Goal: Information Seeking & Learning: Learn about a topic

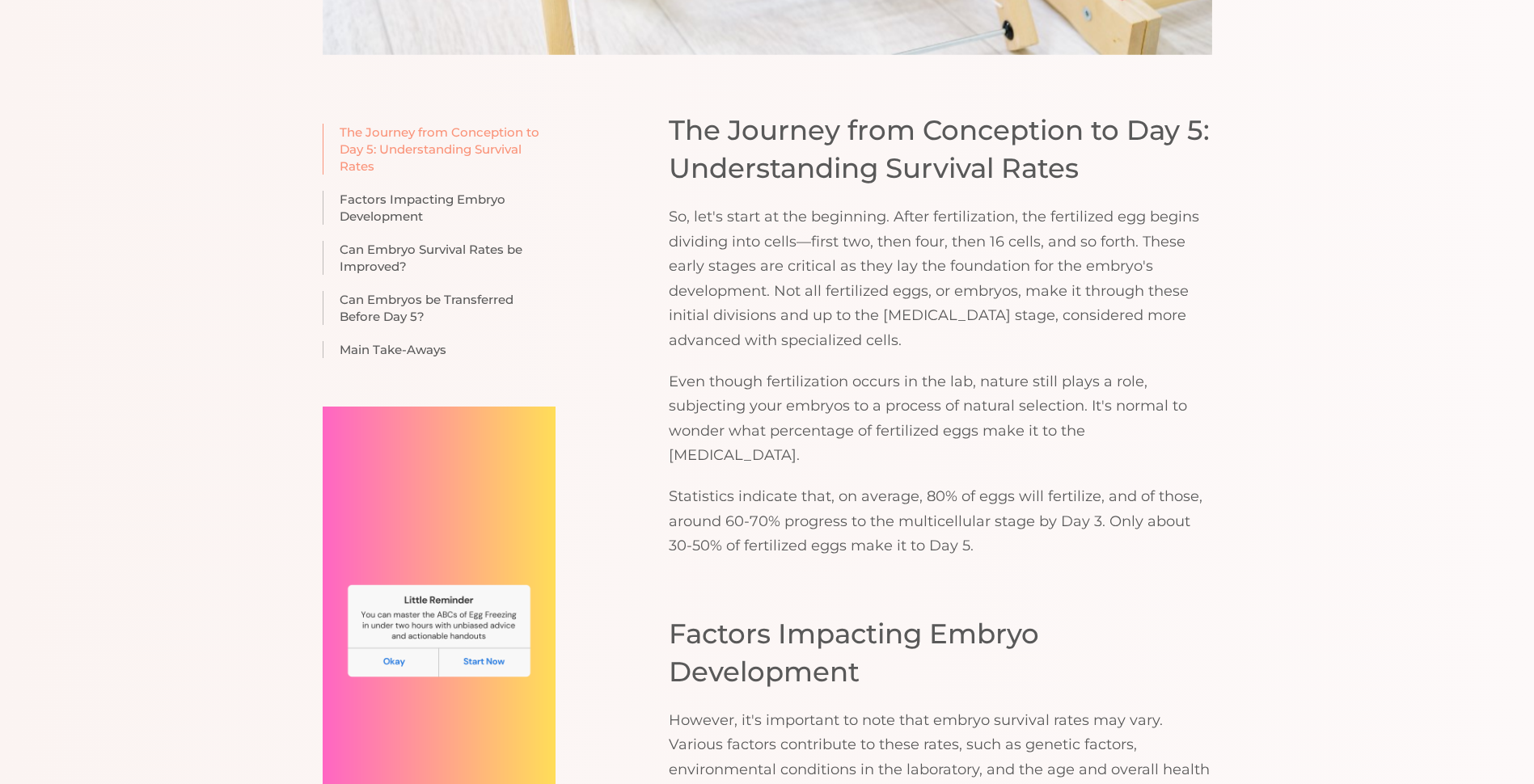
scroll to position [1100, 0]
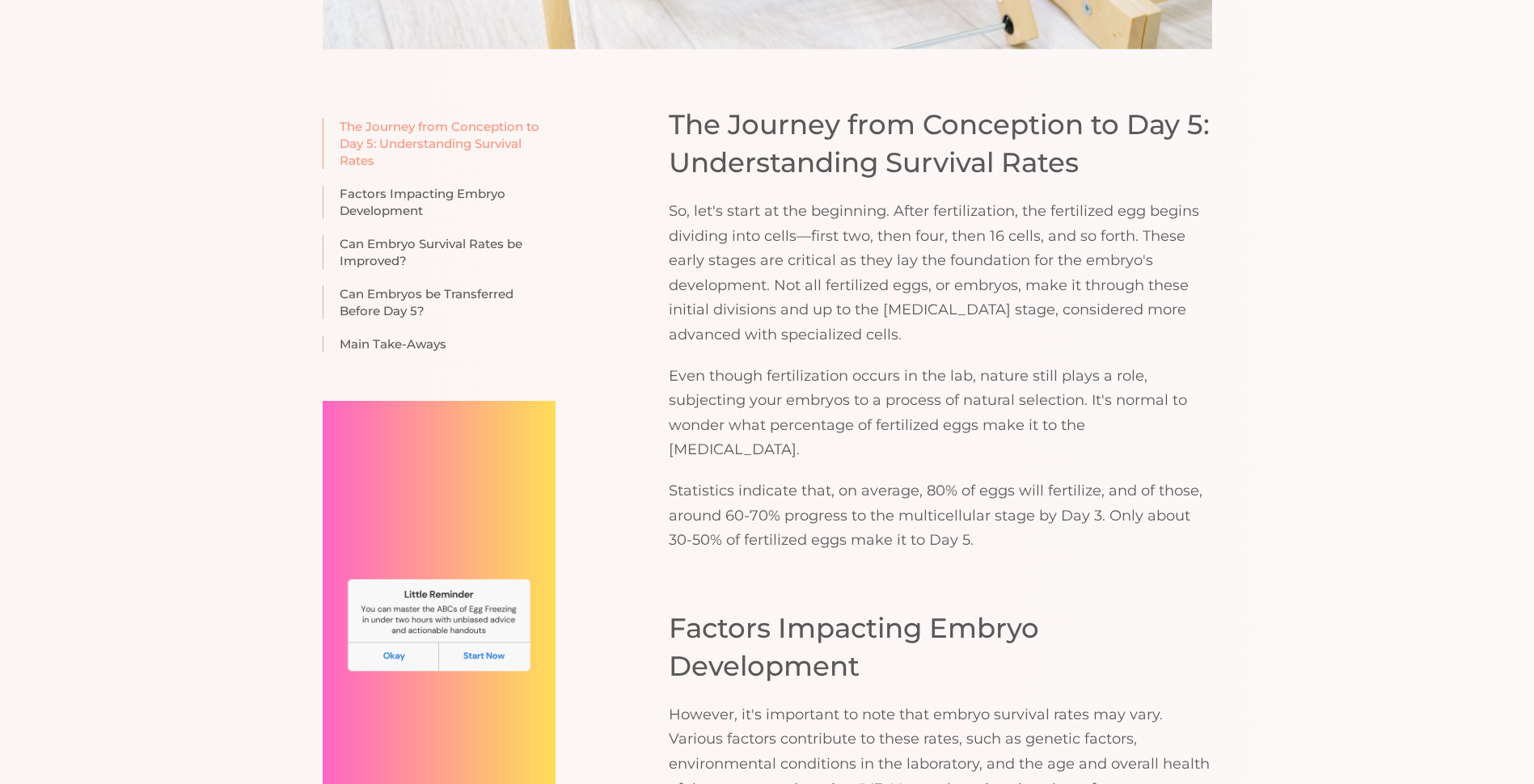
click at [944, 244] on p "So, let's start at the beginning. After fertilization, the fertilized egg begin…" at bounding box center [940, 273] width 543 height 149
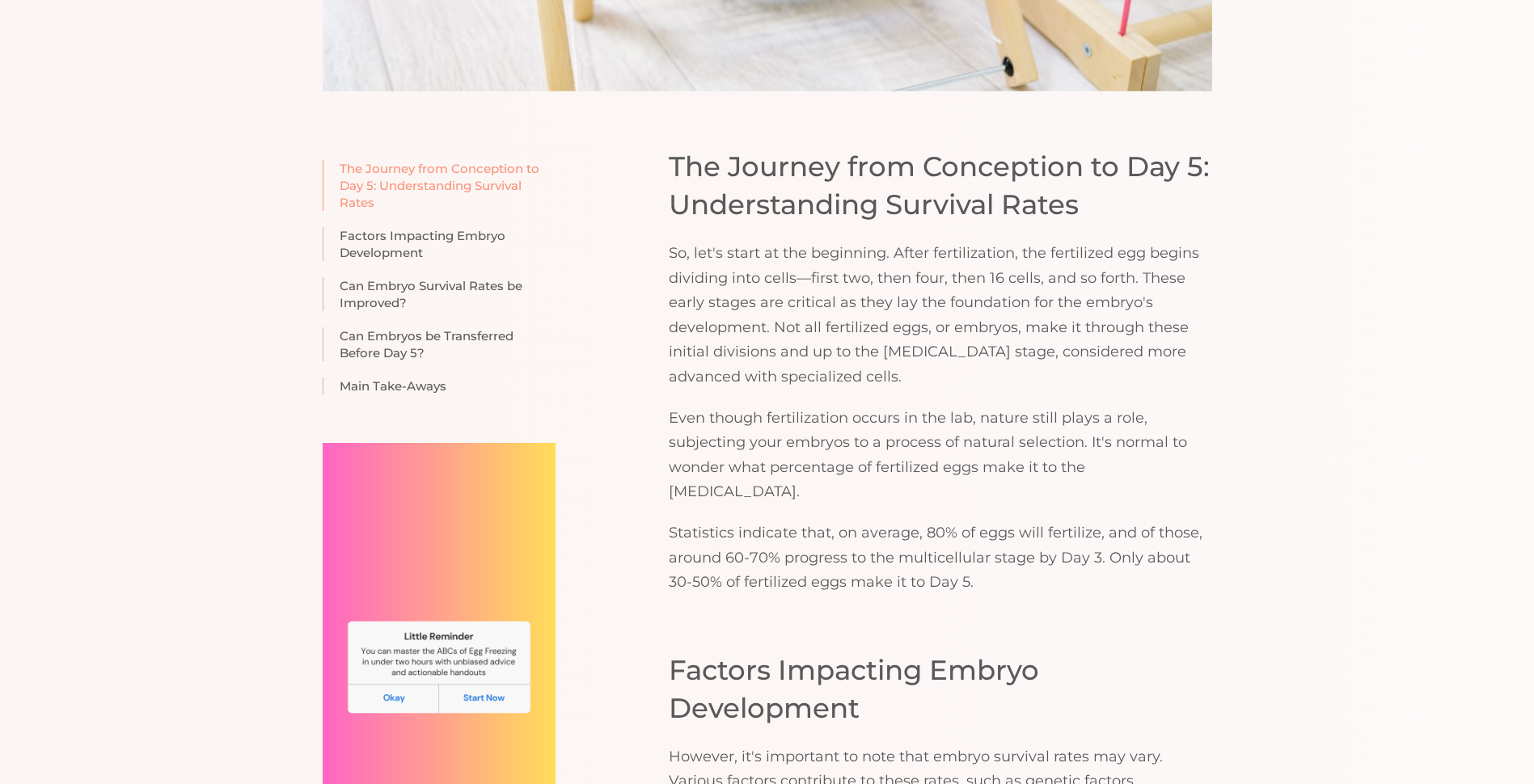
scroll to position [939, 0]
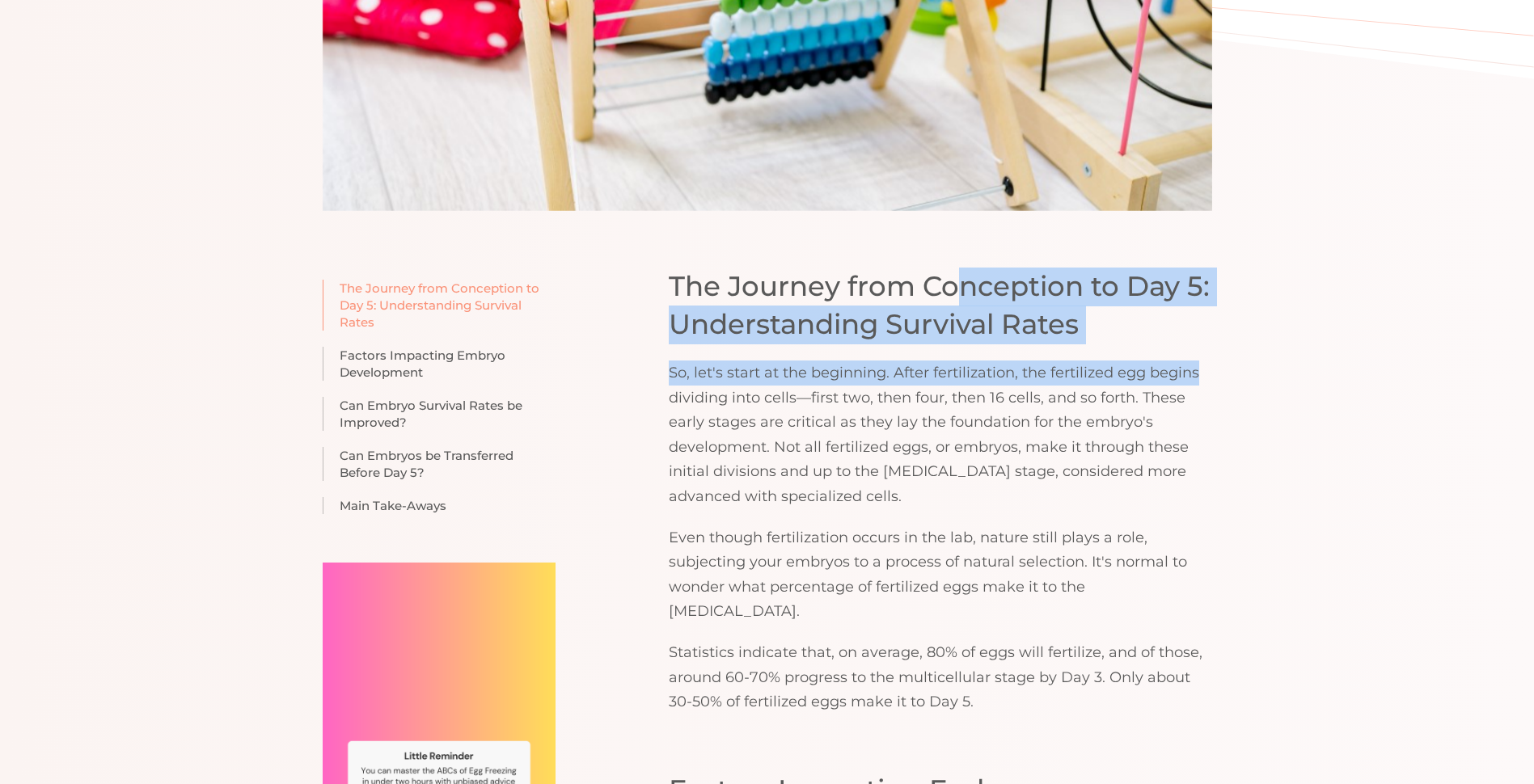
drag, startPoint x: 956, startPoint y: 219, endPoint x: 1292, endPoint y: 364, distance: 366.0
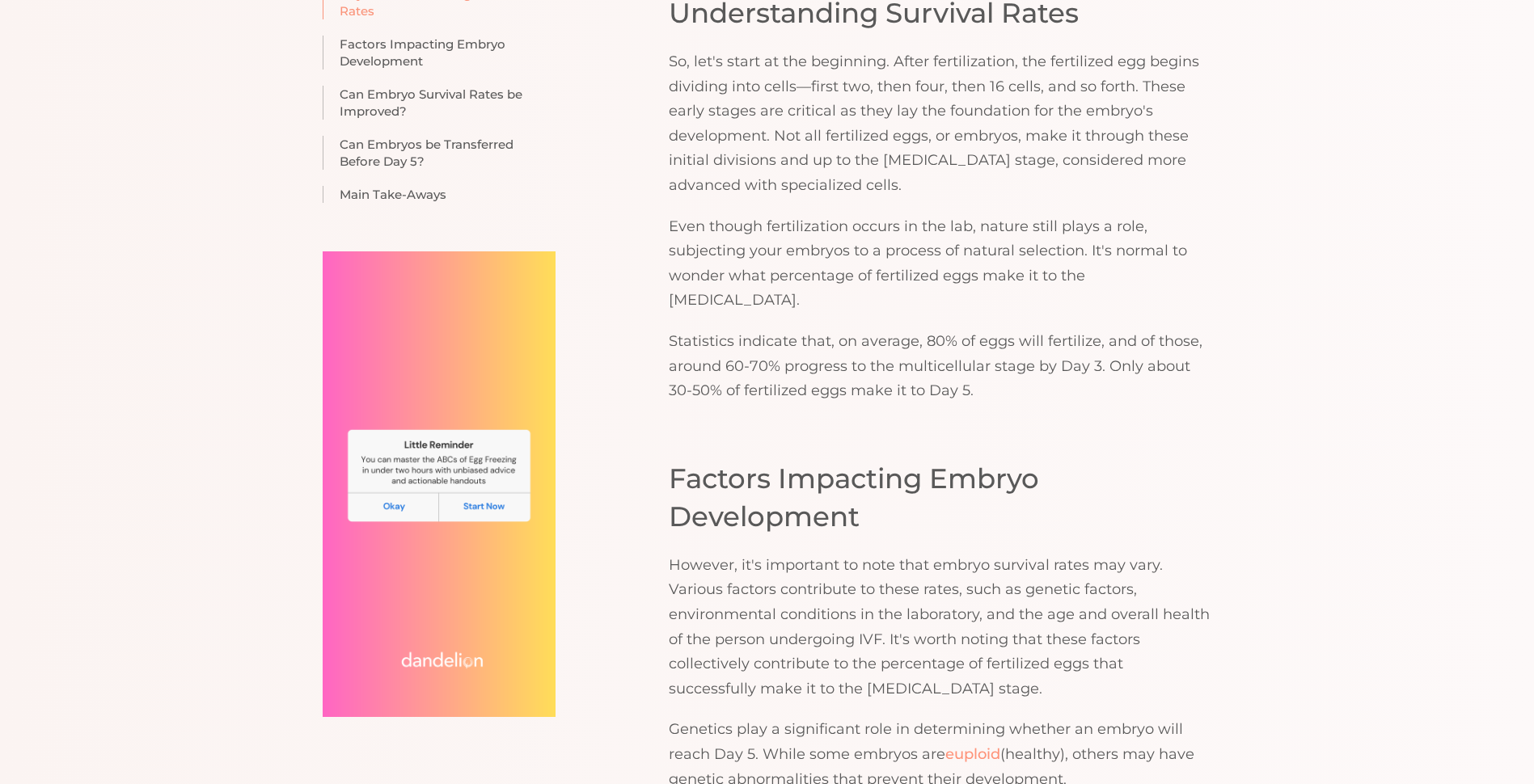
scroll to position [1262, 0]
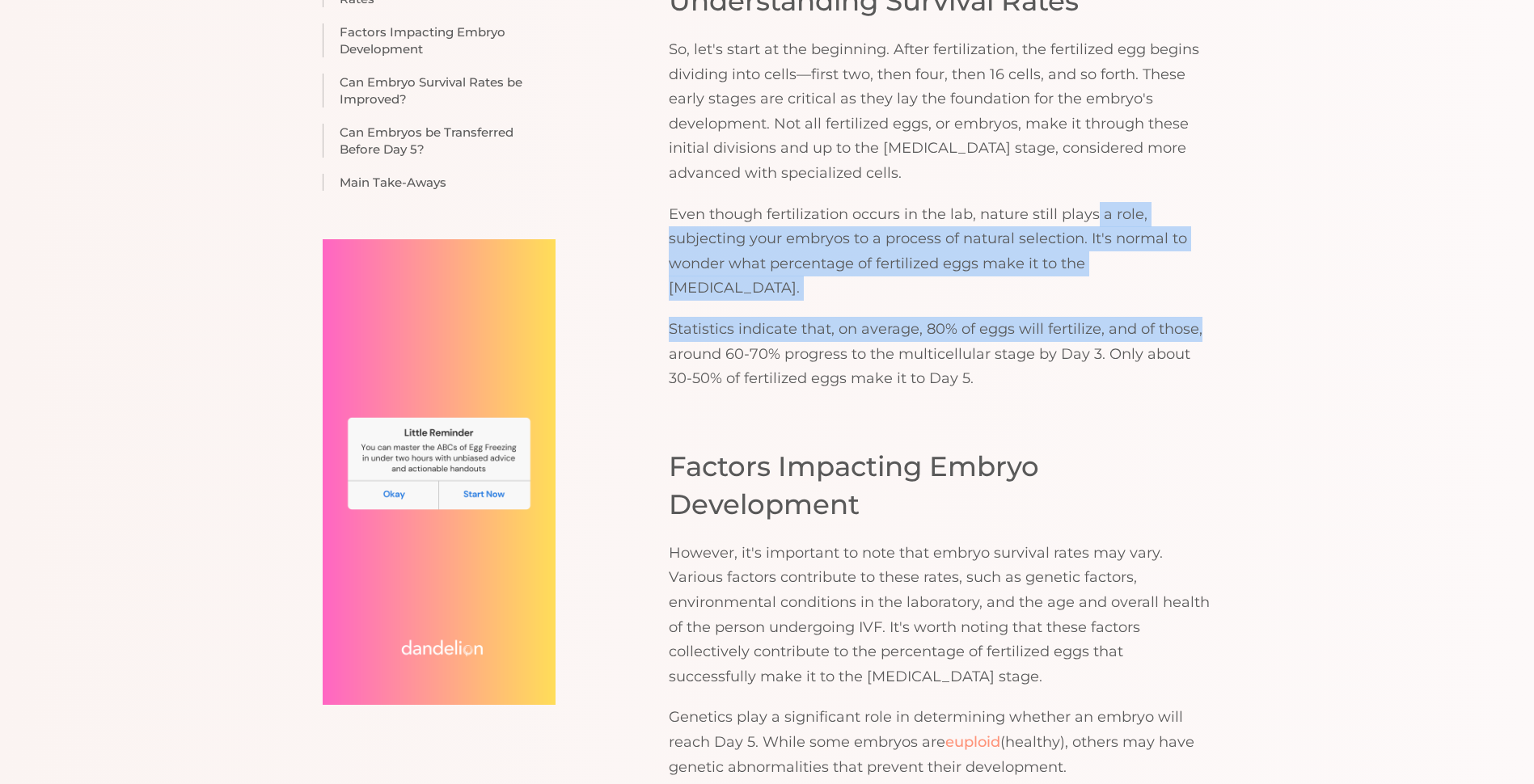
drag, startPoint x: 1098, startPoint y: 197, endPoint x: 1394, endPoint y: 309, distance: 316.5
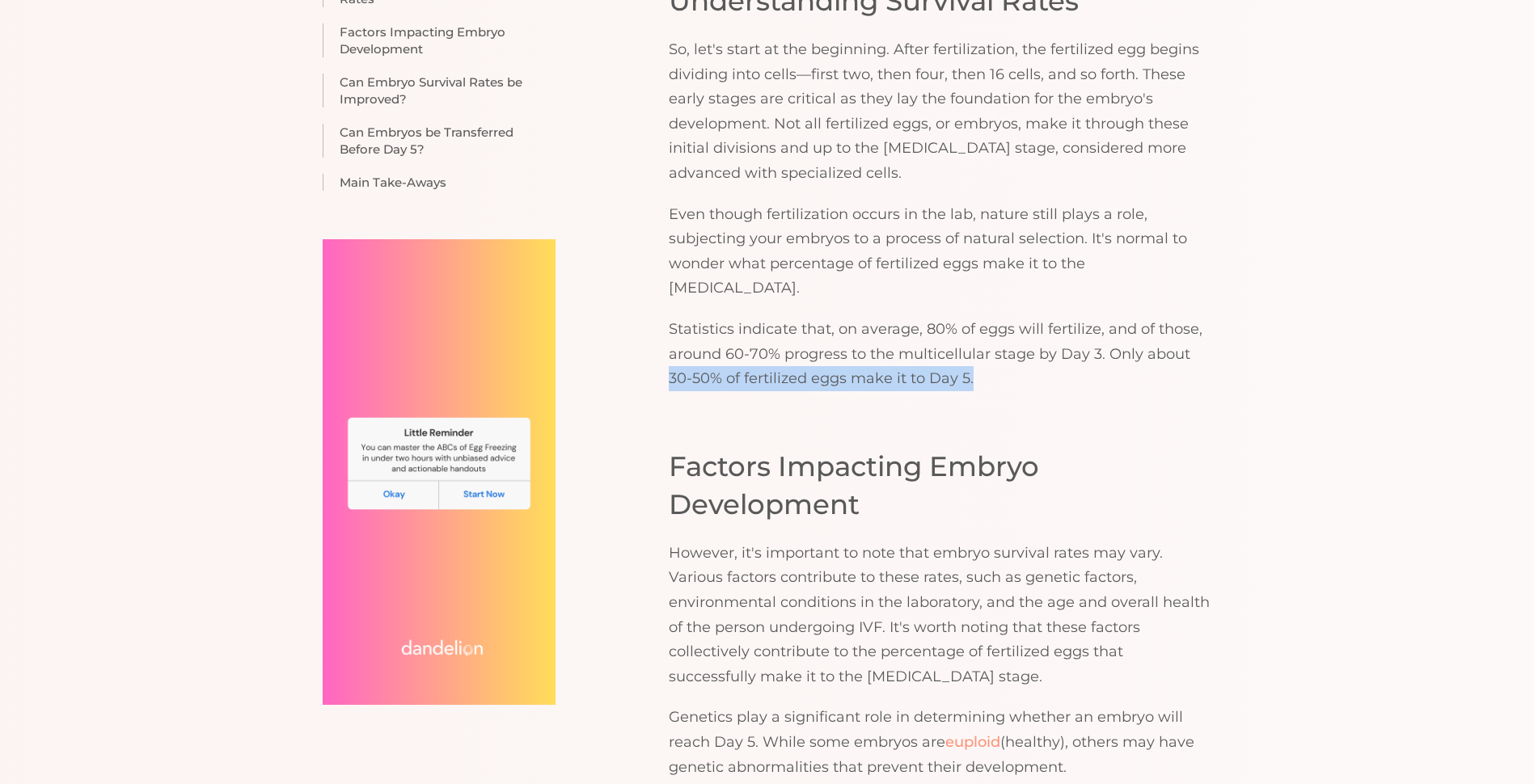
drag, startPoint x: 1456, startPoint y: 343, endPoint x: 986, endPoint y: 284, distance: 473.7
click at [986, 284] on div "The Journey from Conception to Day 5: Understanding Survival Rates So, let's st…" at bounding box center [940, 167] width 543 height 447
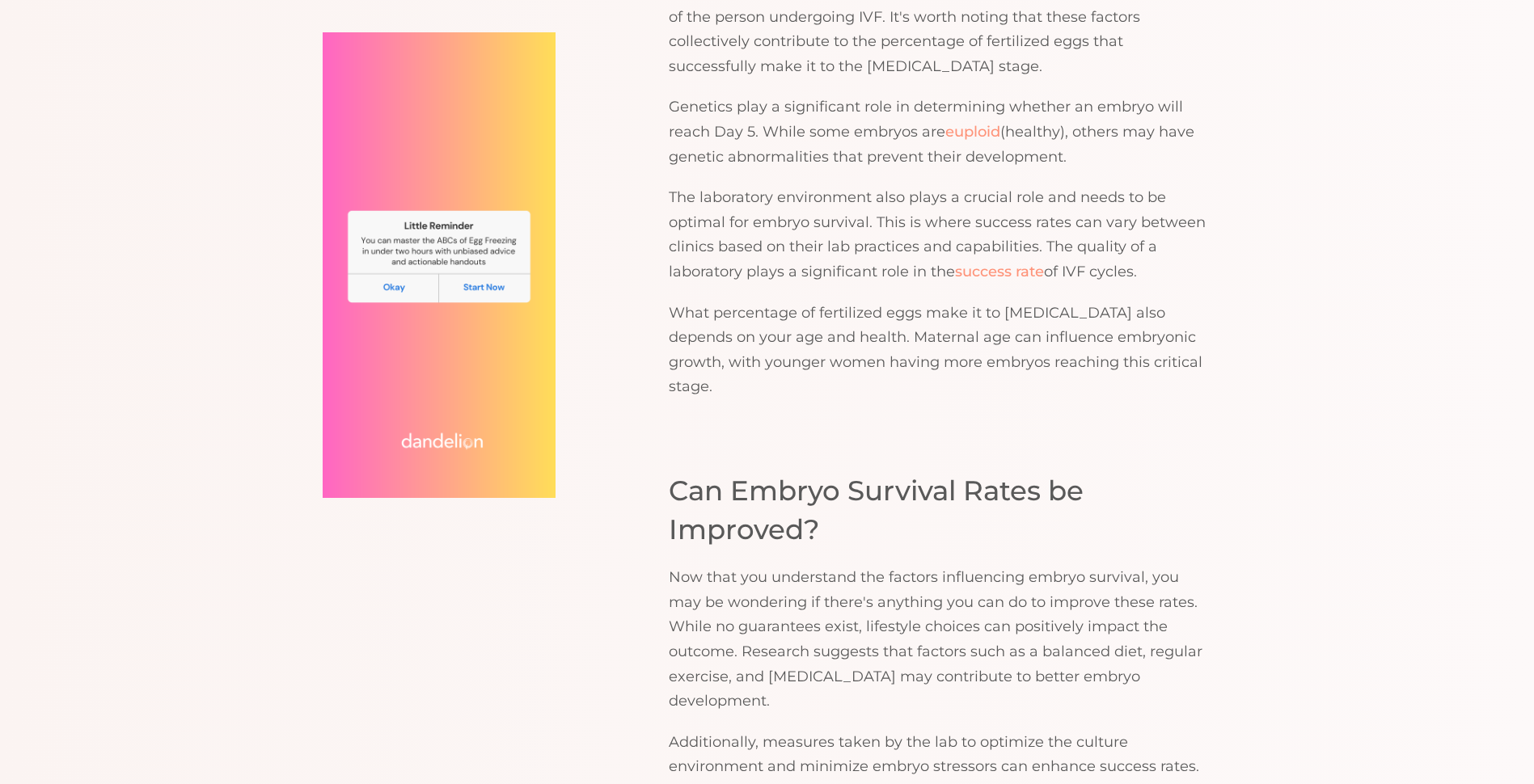
scroll to position [1909, 0]
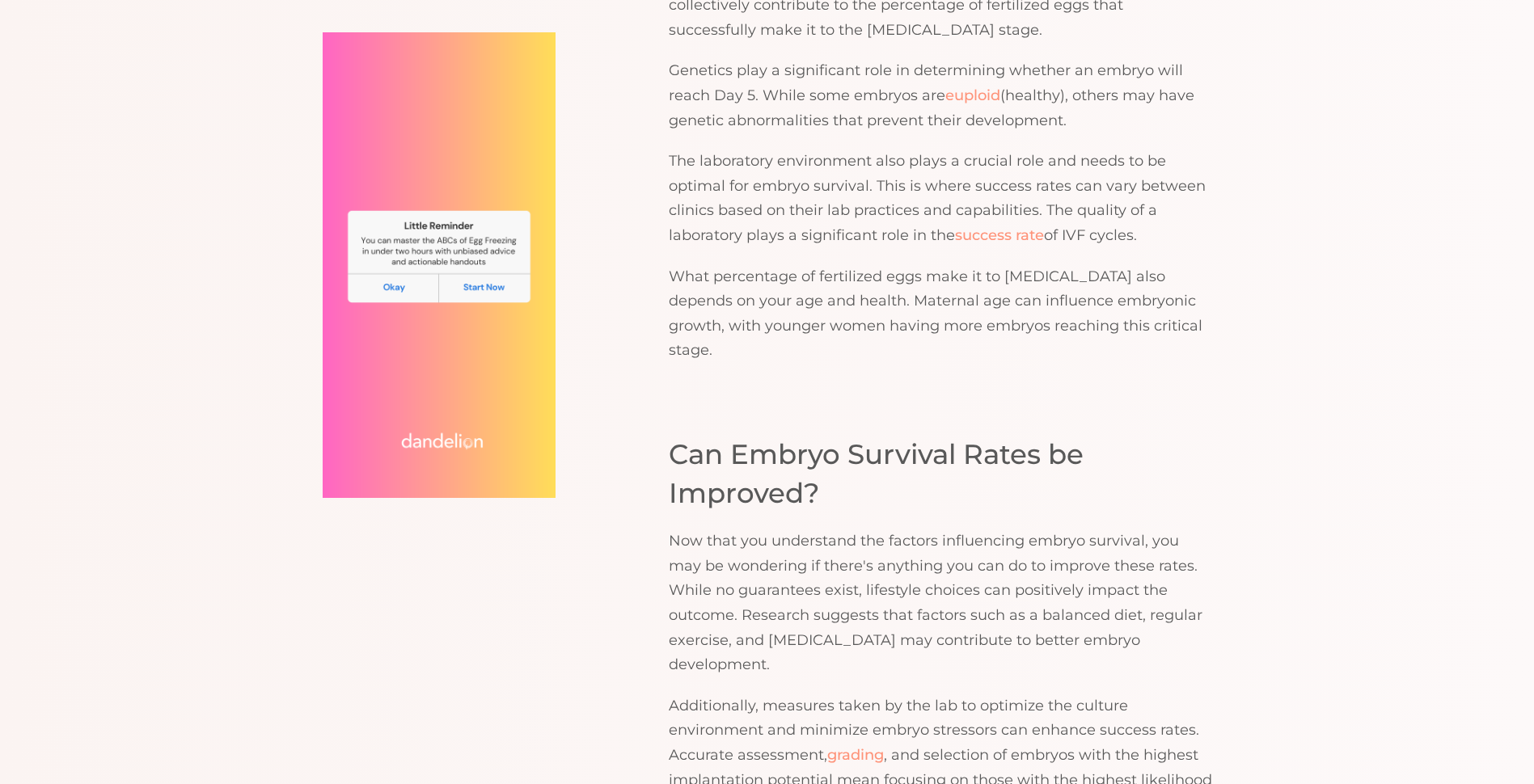
click at [1120, 159] on p "The laboratory environment also plays a crucial role and needs to be optimal fo…" at bounding box center [940, 198] width 543 height 99
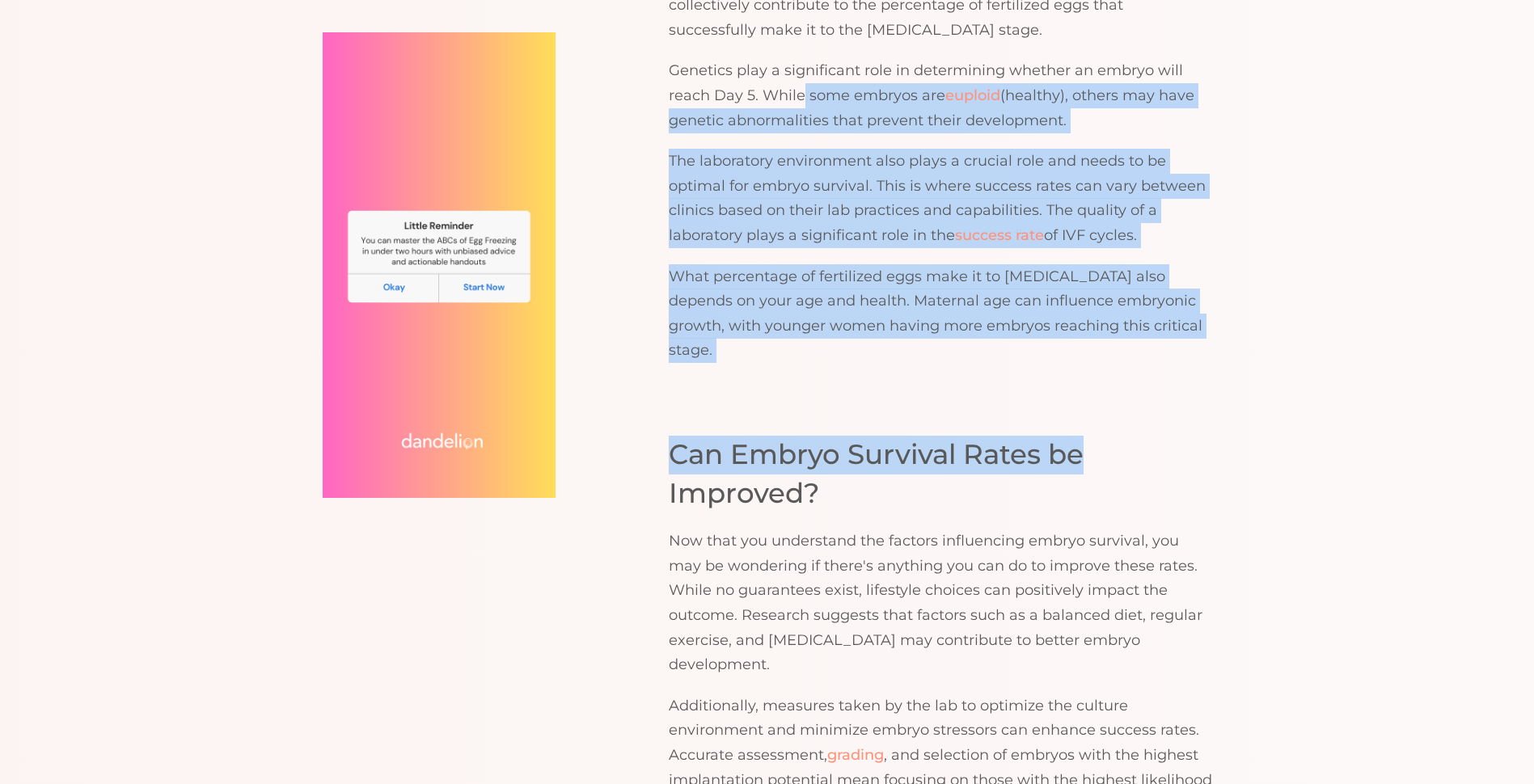
drag, startPoint x: 802, startPoint y: 60, endPoint x: 1280, endPoint y: 343, distance: 555.5
click at [1280, 343] on div "TABLE OF CONTENTS   The Journey from Conception to Day 5: Understanding Survi…" at bounding box center [767, 739] width 1035 height 3610
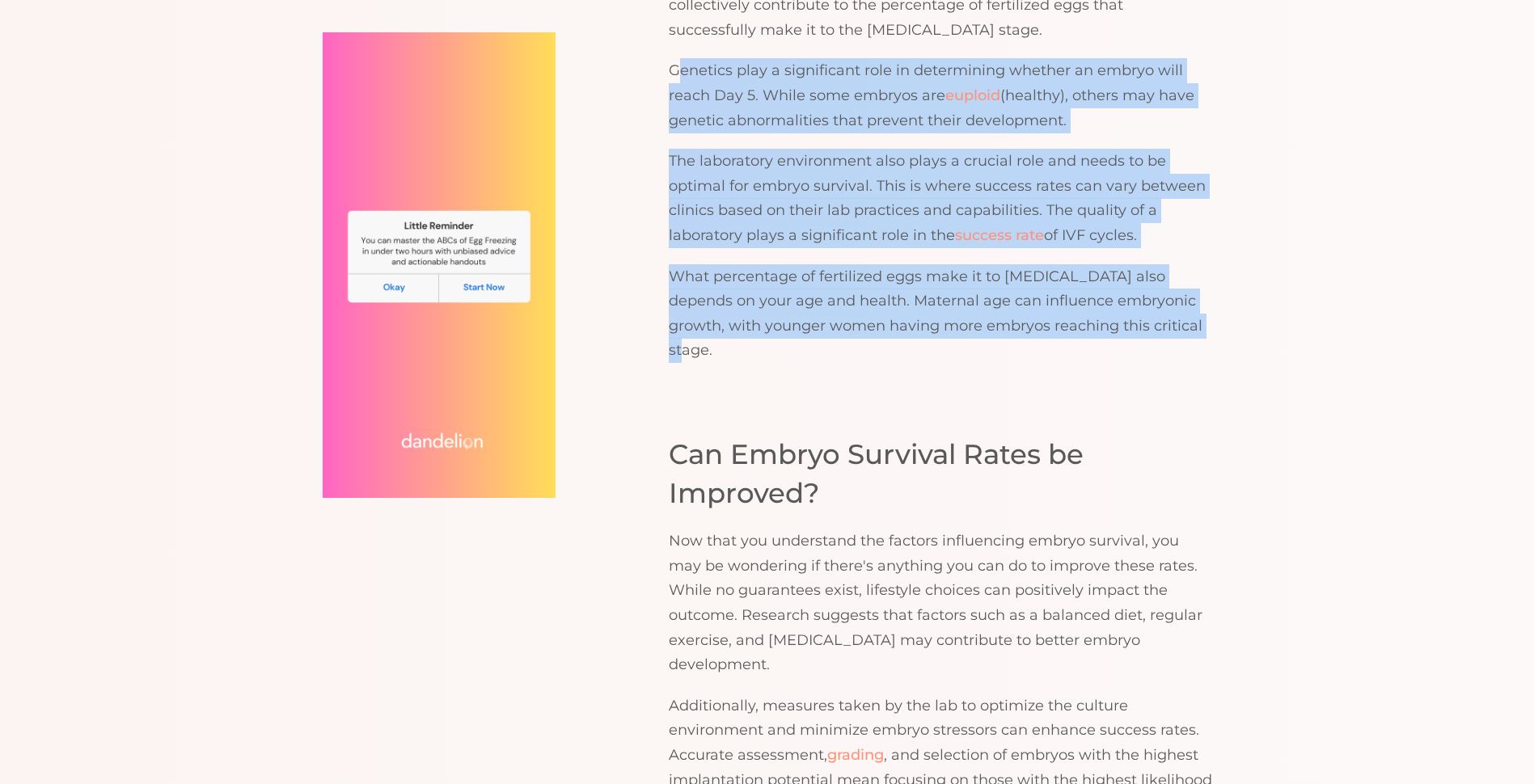
drag, startPoint x: 1262, startPoint y: 305, endPoint x: 676, endPoint y: 32, distance: 646.5
click at [676, 32] on div "TABLE OF CONTENTS   The Journey from Conception to Day 5: Understanding Survi…" at bounding box center [767, 739] width 1035 height 3610
drag, startPoint x: 676, startPoint y: 32, endPoint x: 937, endPoint y: 185, distance: 302.5
click at [937, 185] on p "The laboratory environment also plays a crucial role and needs to be optimal fo…" at bounding box center [940, 198] width 543 height 99
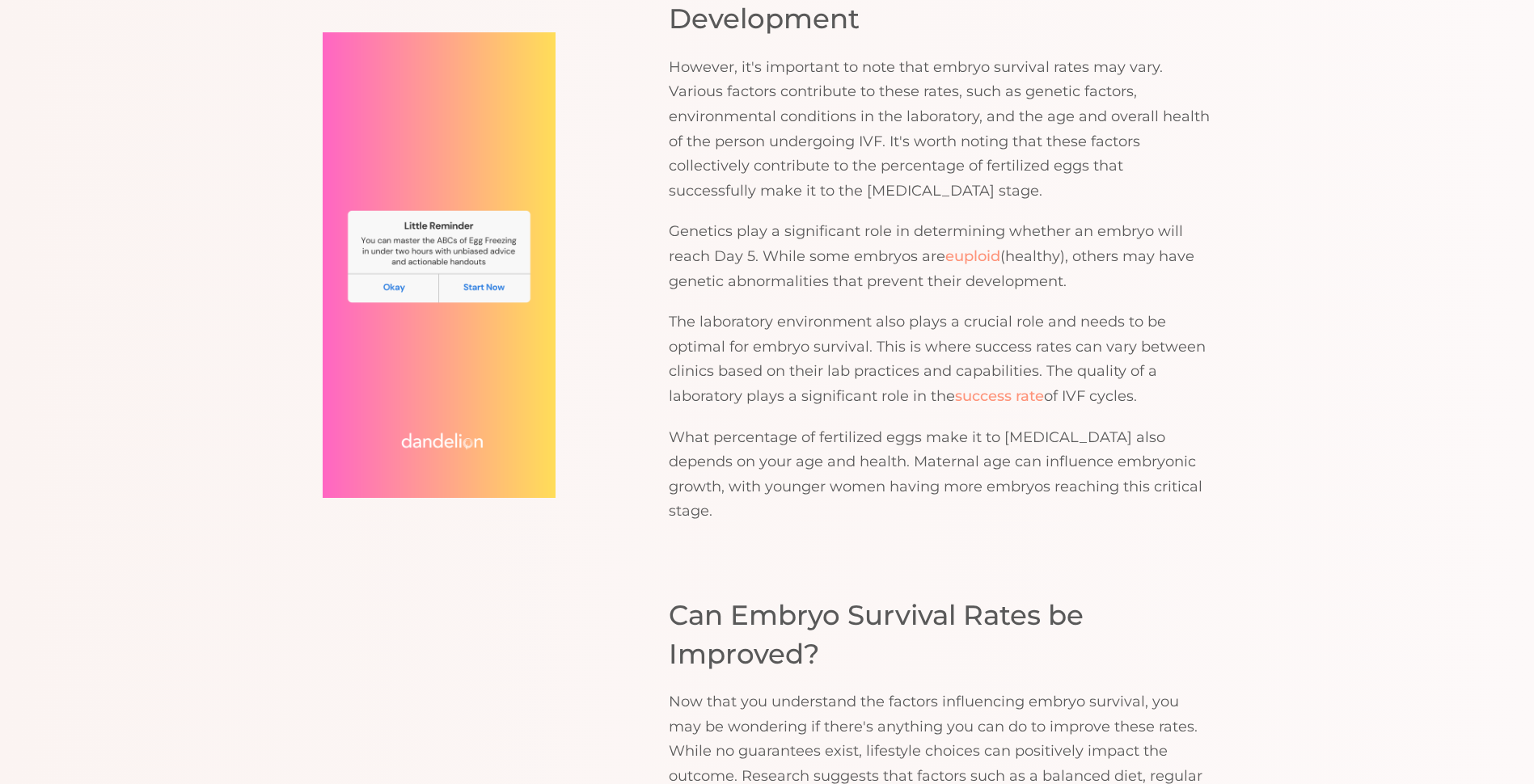
scroll to position [1747, 0]
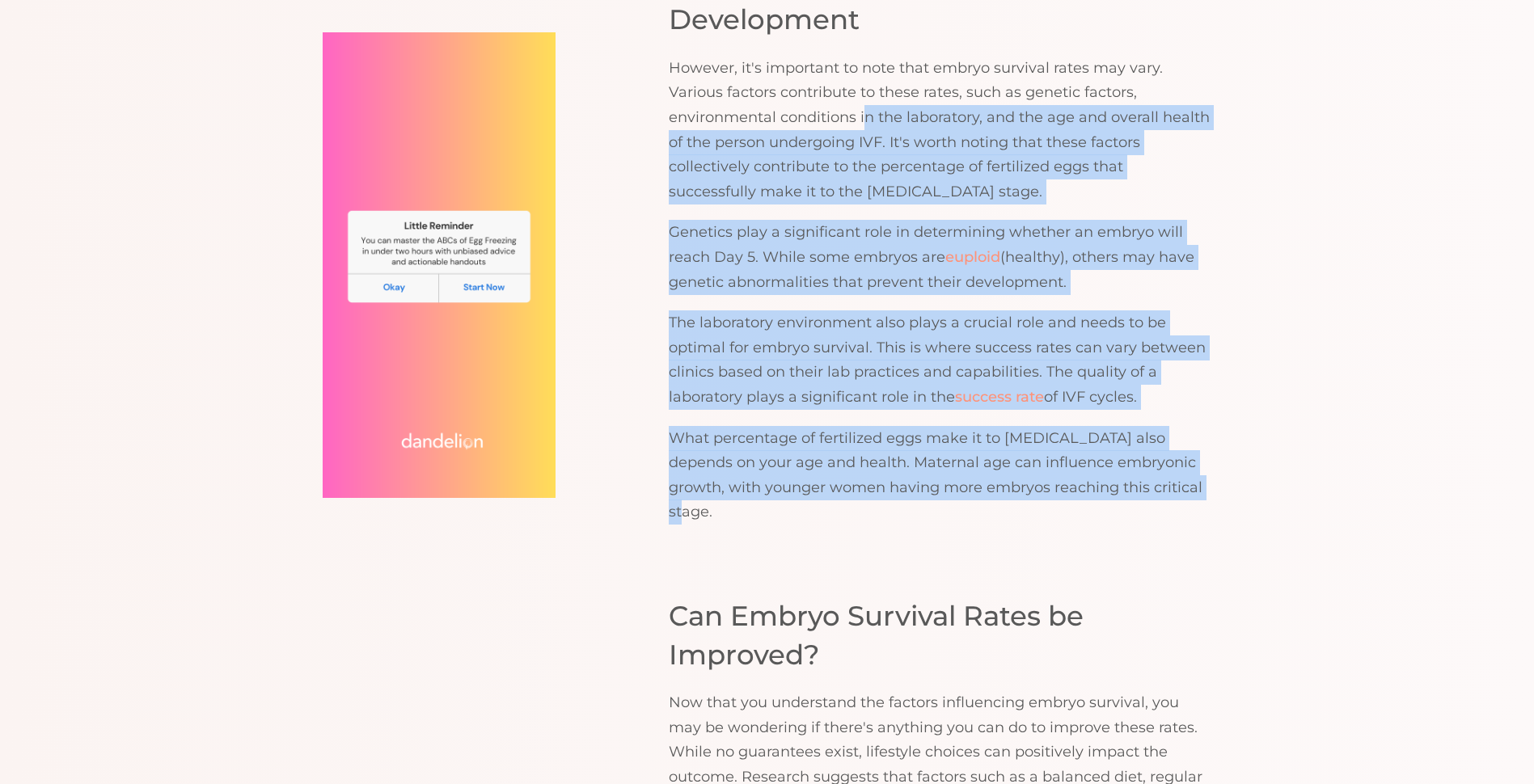
drag, startPoint x: 953, startPoint y: 129, endPoint x: 1321, endPoint y: 469, distance: 501.0
drag, startPoint x: 1321, startPoint y: 469, endPoint x: 1141, endPoint y: 424, distance: 185.5
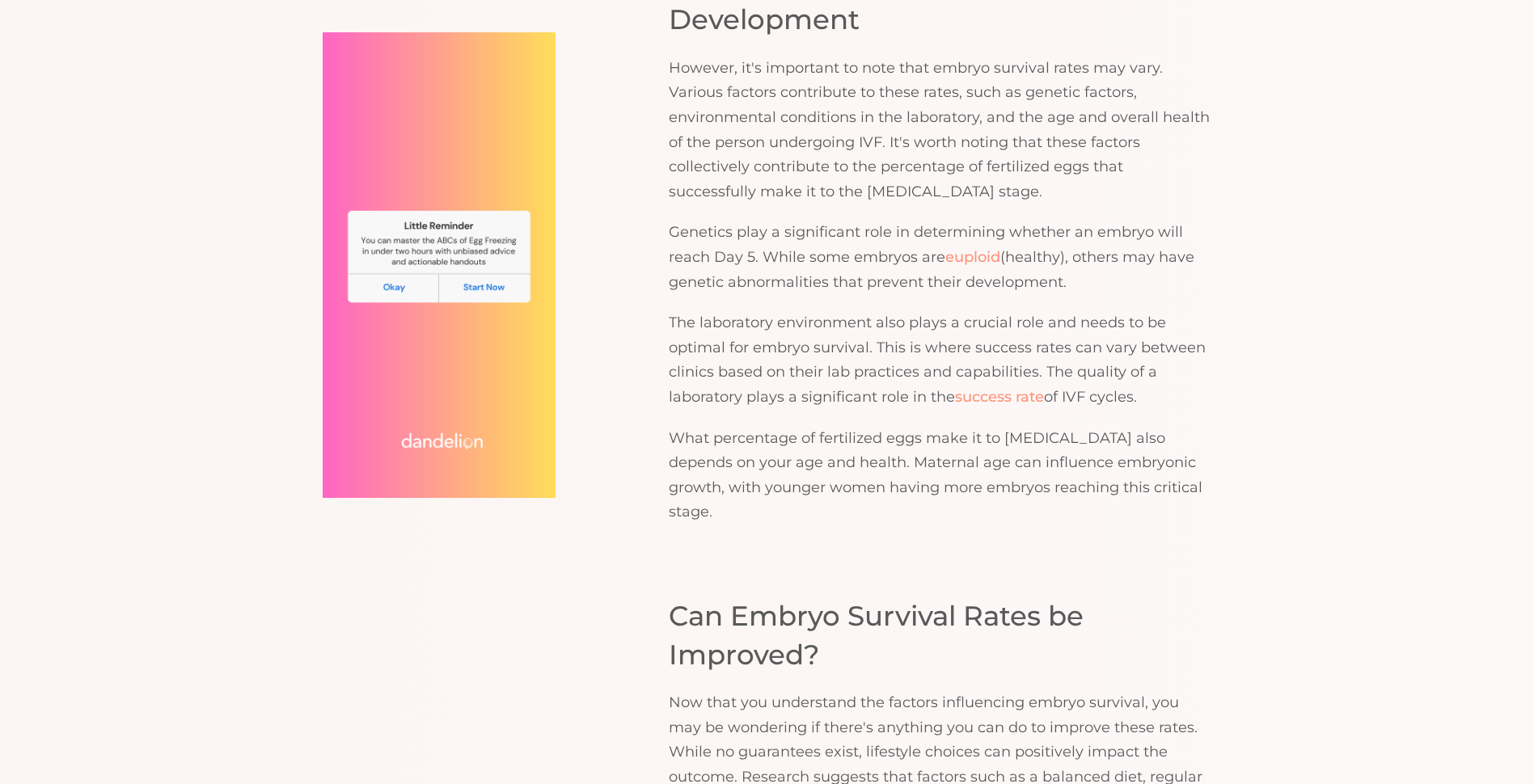
click at [1141, 426] on p "What percentage of fertilized eggs make it to [MEDICAL_DATA] also depends on yo…" at bounding box center [940, 475] width 543 height 99
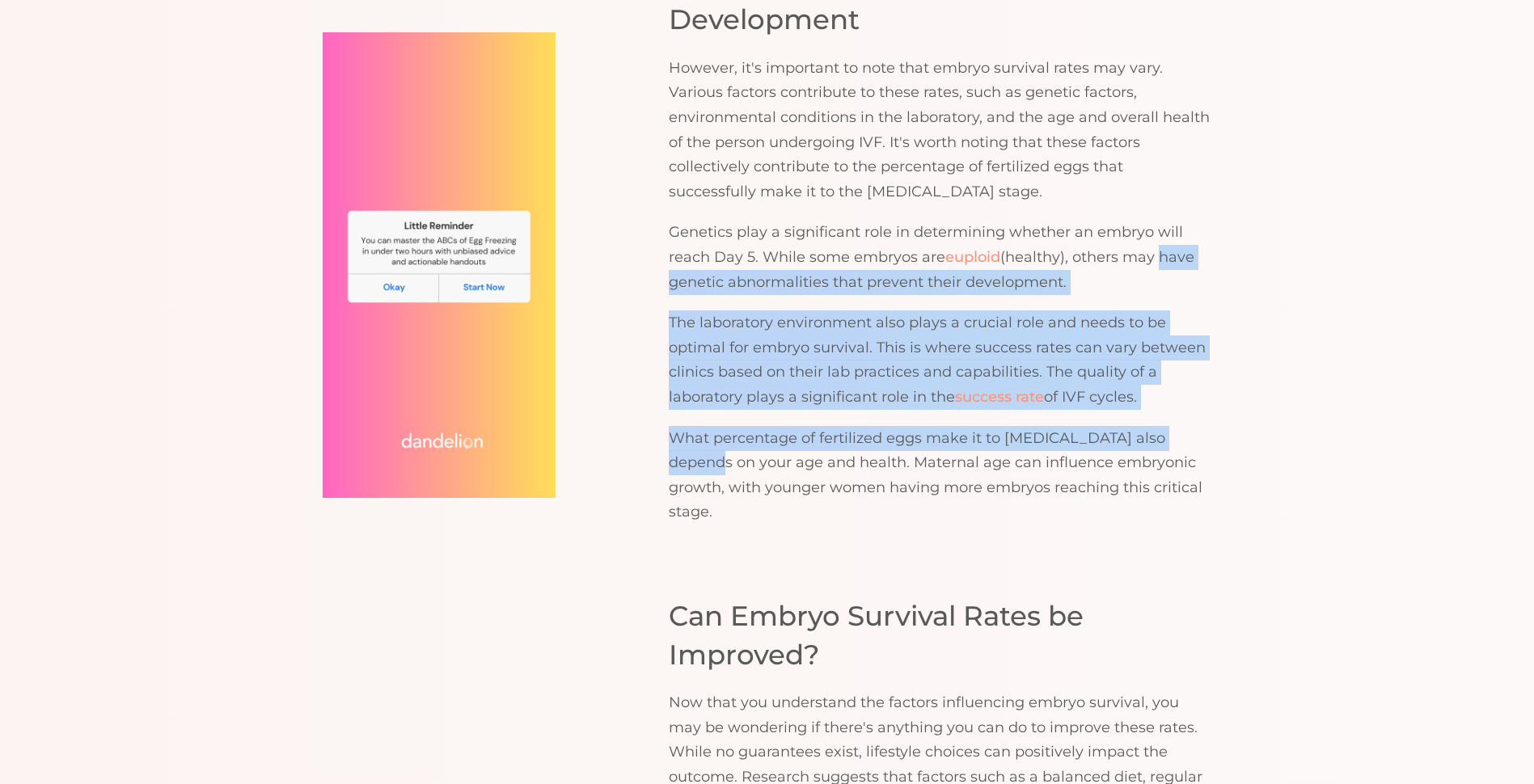
drag, startPoint x: 1156, startPoint y: 234, endPoint x: 1254, endPoint y: 405, distance: 197.1
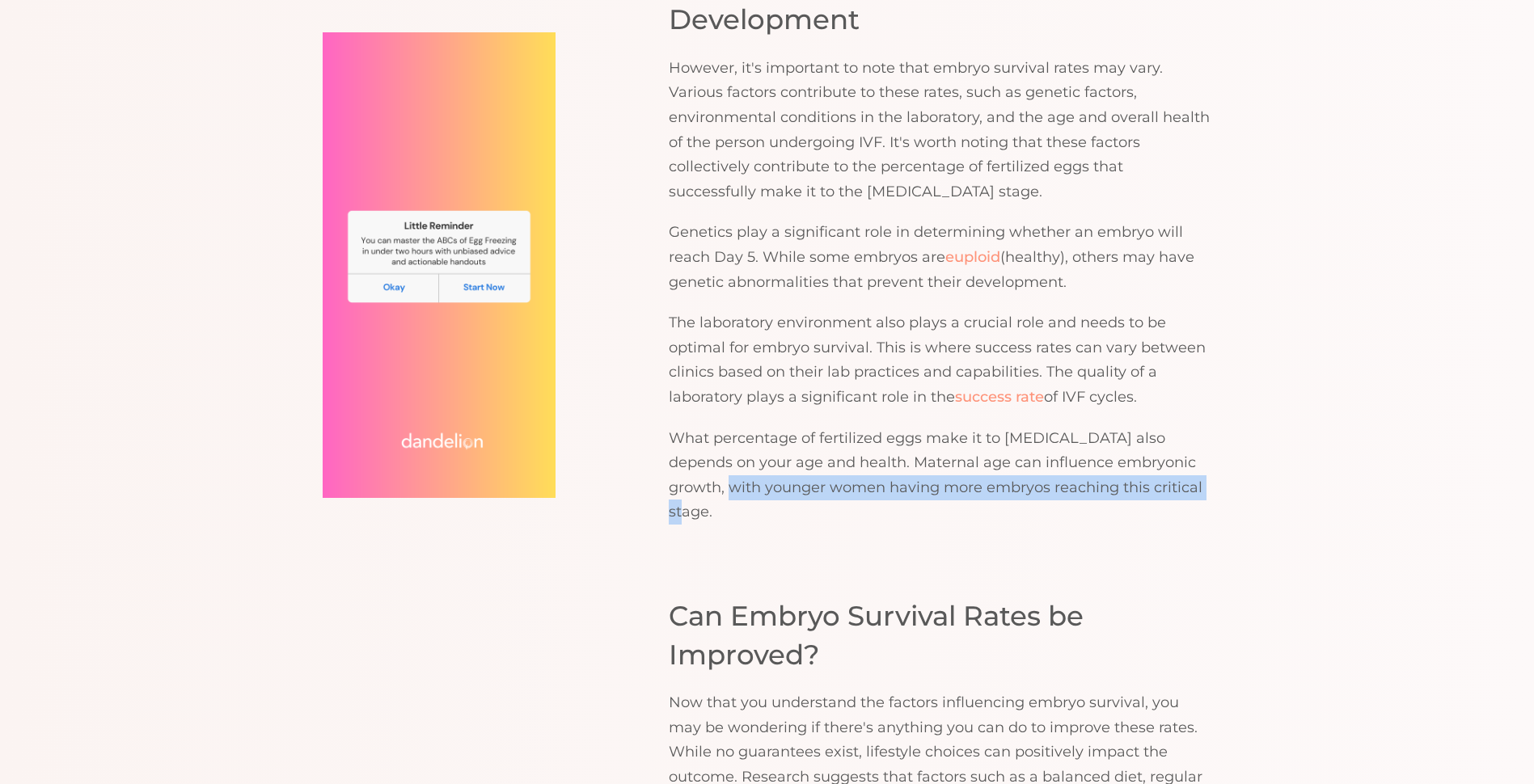
drag, startPoint x: 1306, startPoint y: 477, endPoint x: 1237, endPoint y: 448, distance: 74.8
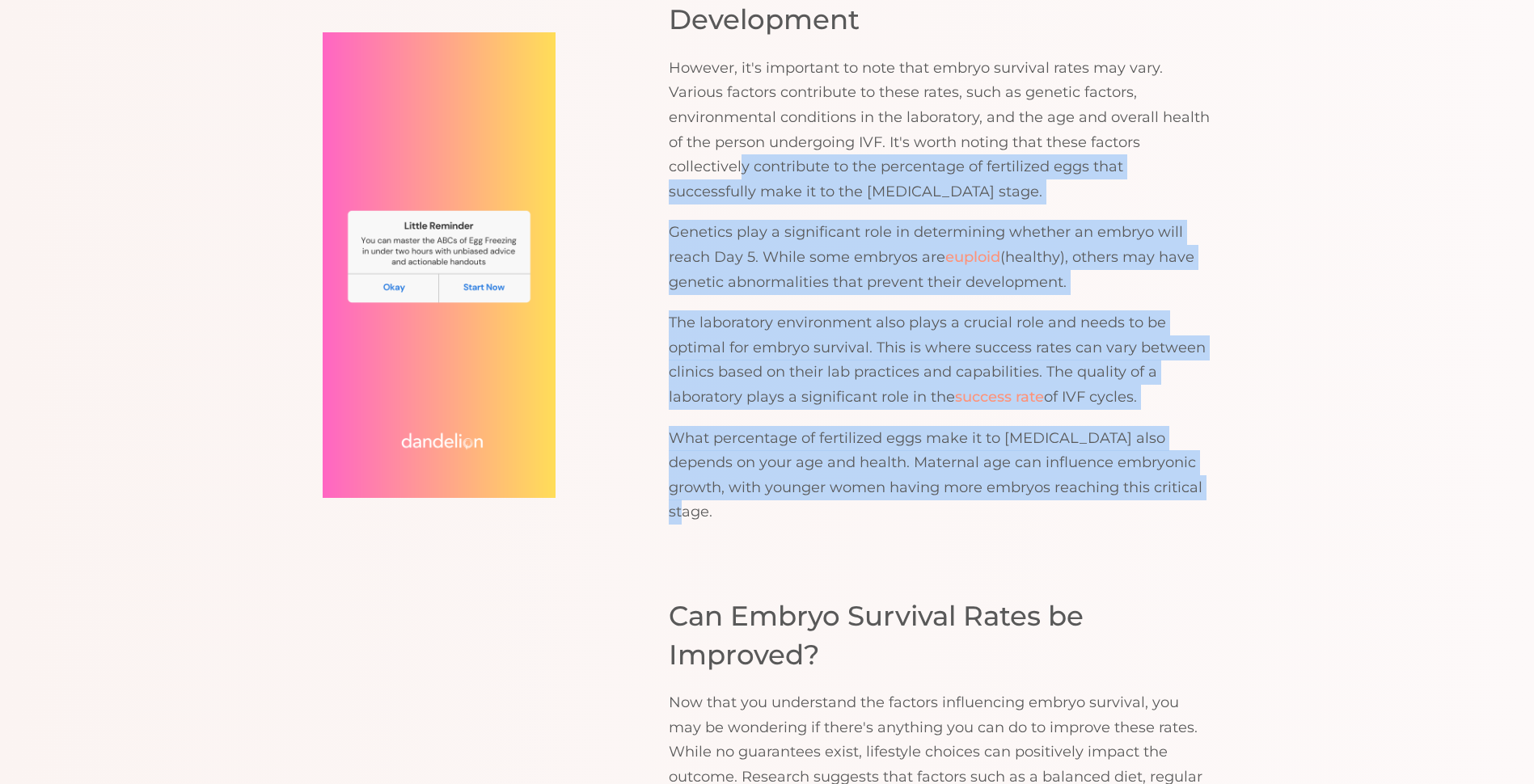
drag, startPoint x: 859, startPoint y: 198, endPoint x: 1273, endPoint y: 490, distance: 506.6
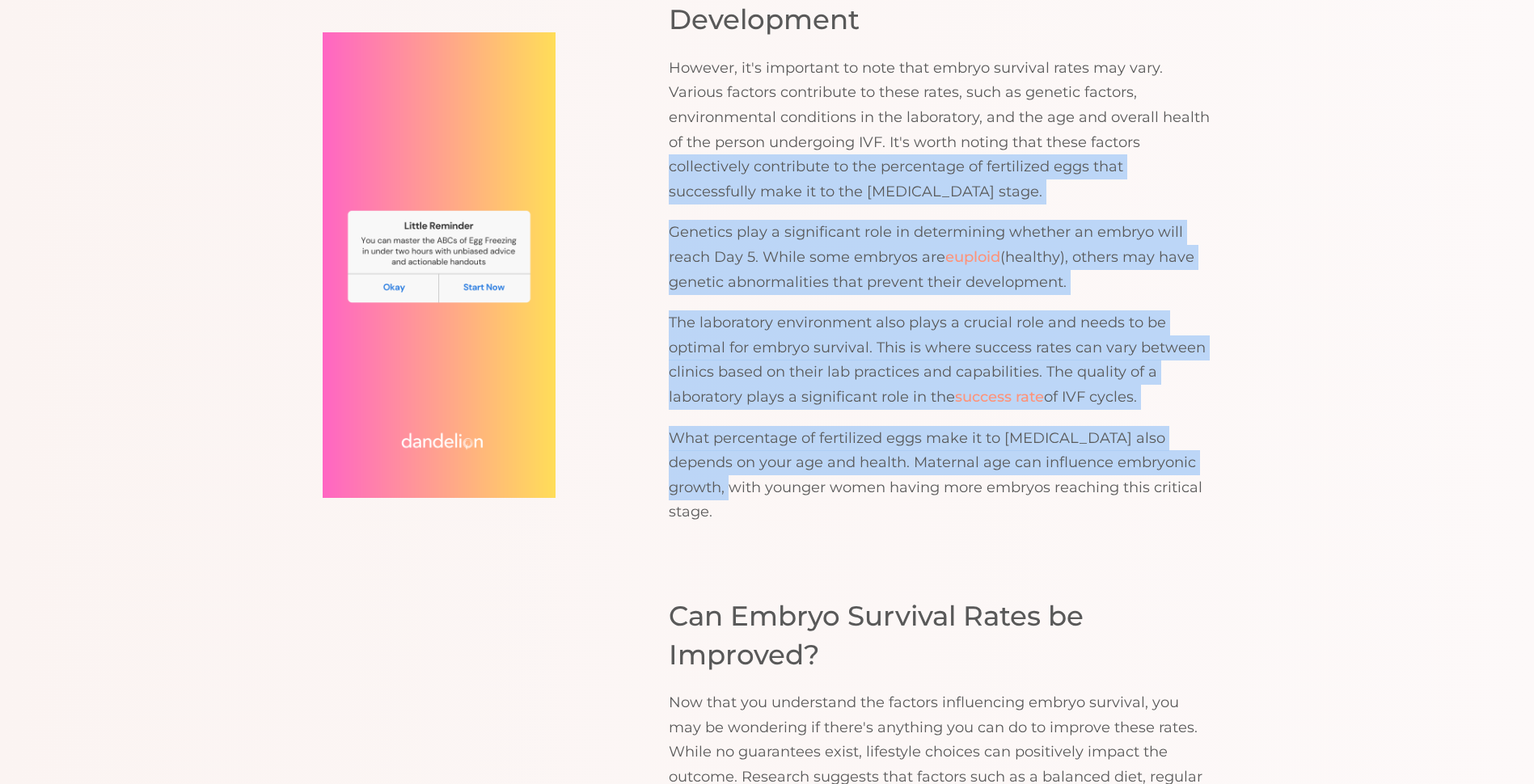
drag, startPoint x: 1212, startPoint y: 435, endPoint x: 660, endPoint y: 140, distance: 625.9
drag, startPoint x: 663, startPoint y: 128, endPoint x: 998, endPoint y: 439, distance: 457.1
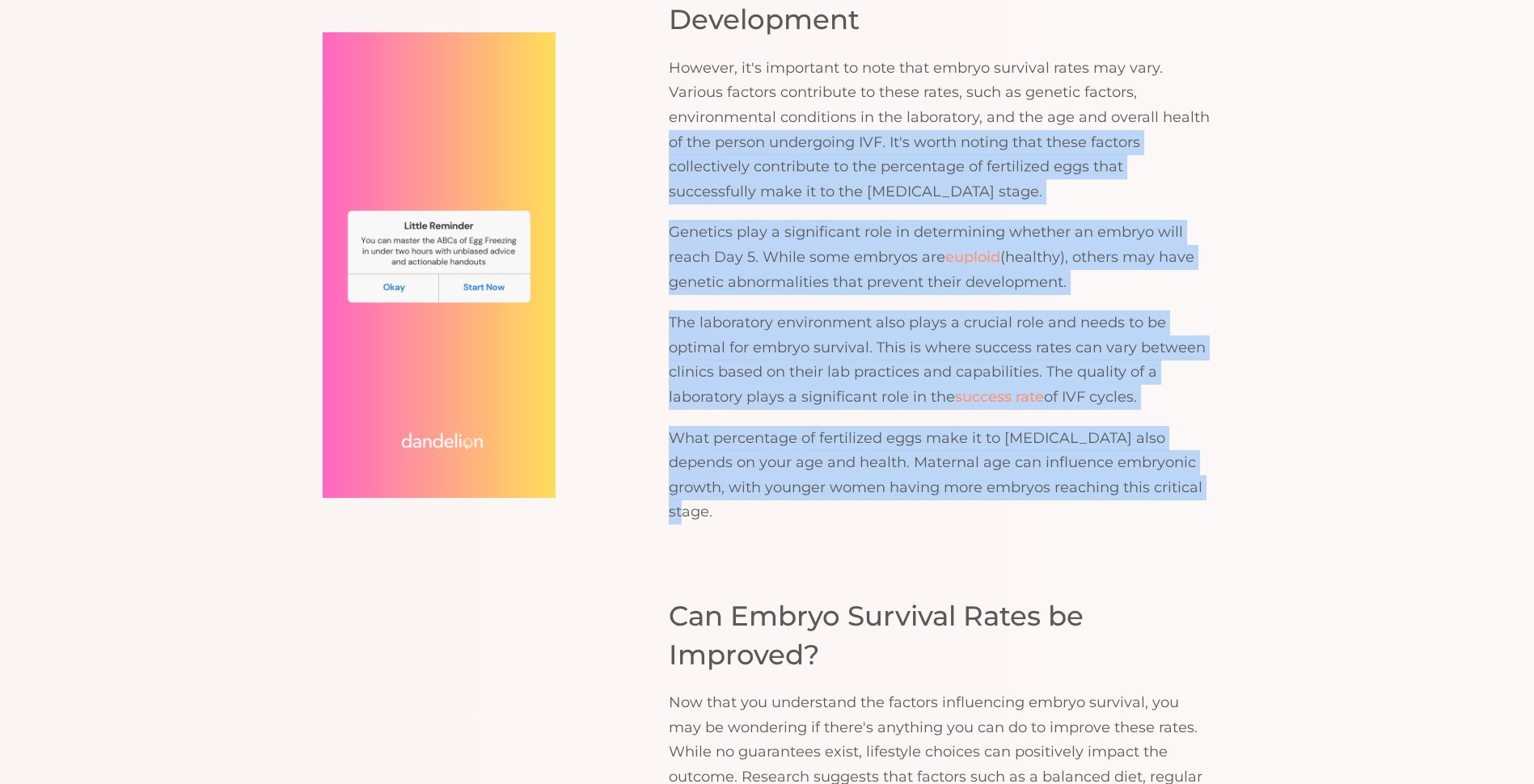
drag, startPoint x: 1257, startPoint y: 465, endPoint x: 669, endPoint y: 125, distance: 679.2
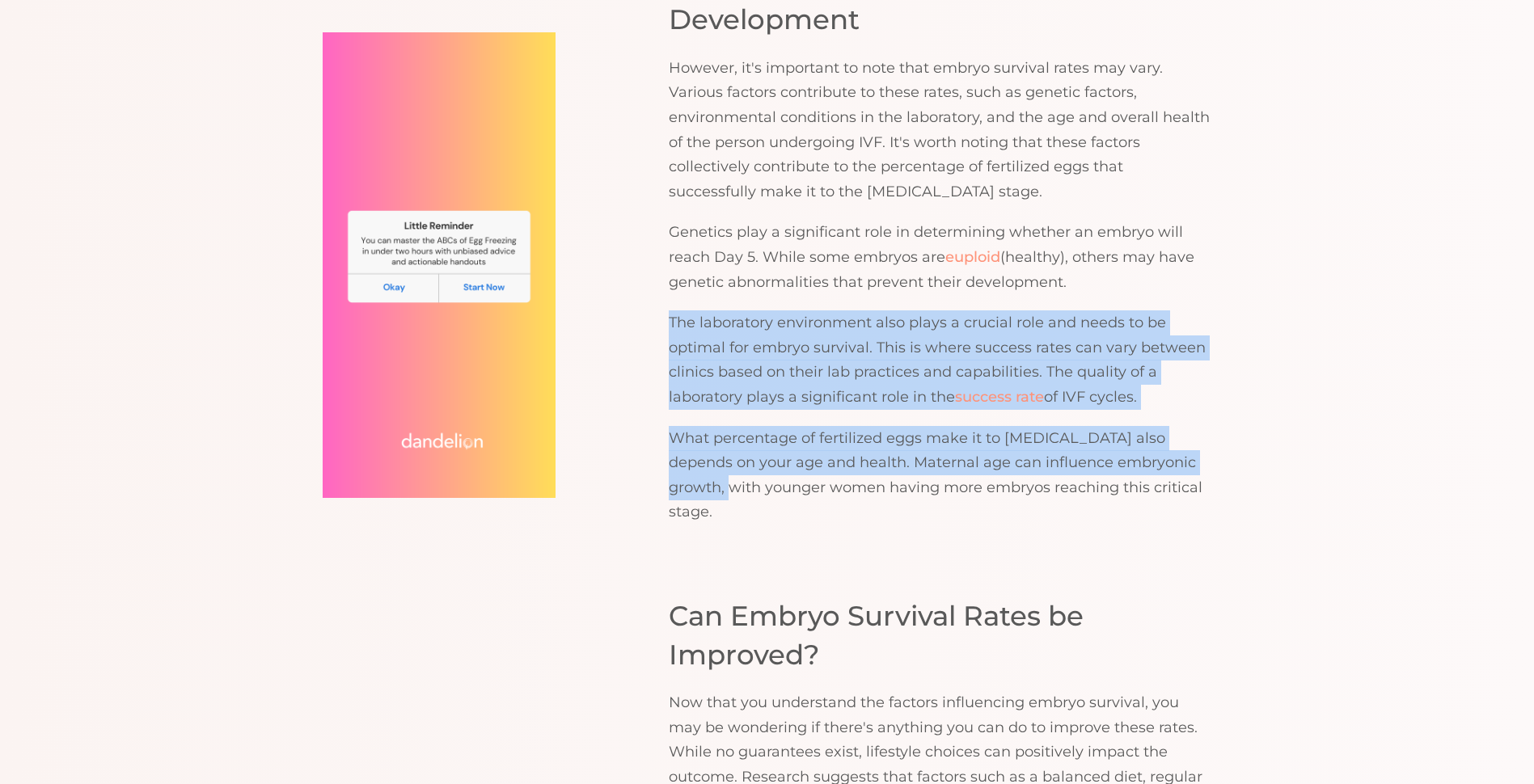
drag, startPoint x: 642, startPoint y: 279, endPoint x: 1282, endPoint y: 444, distance: 660.9
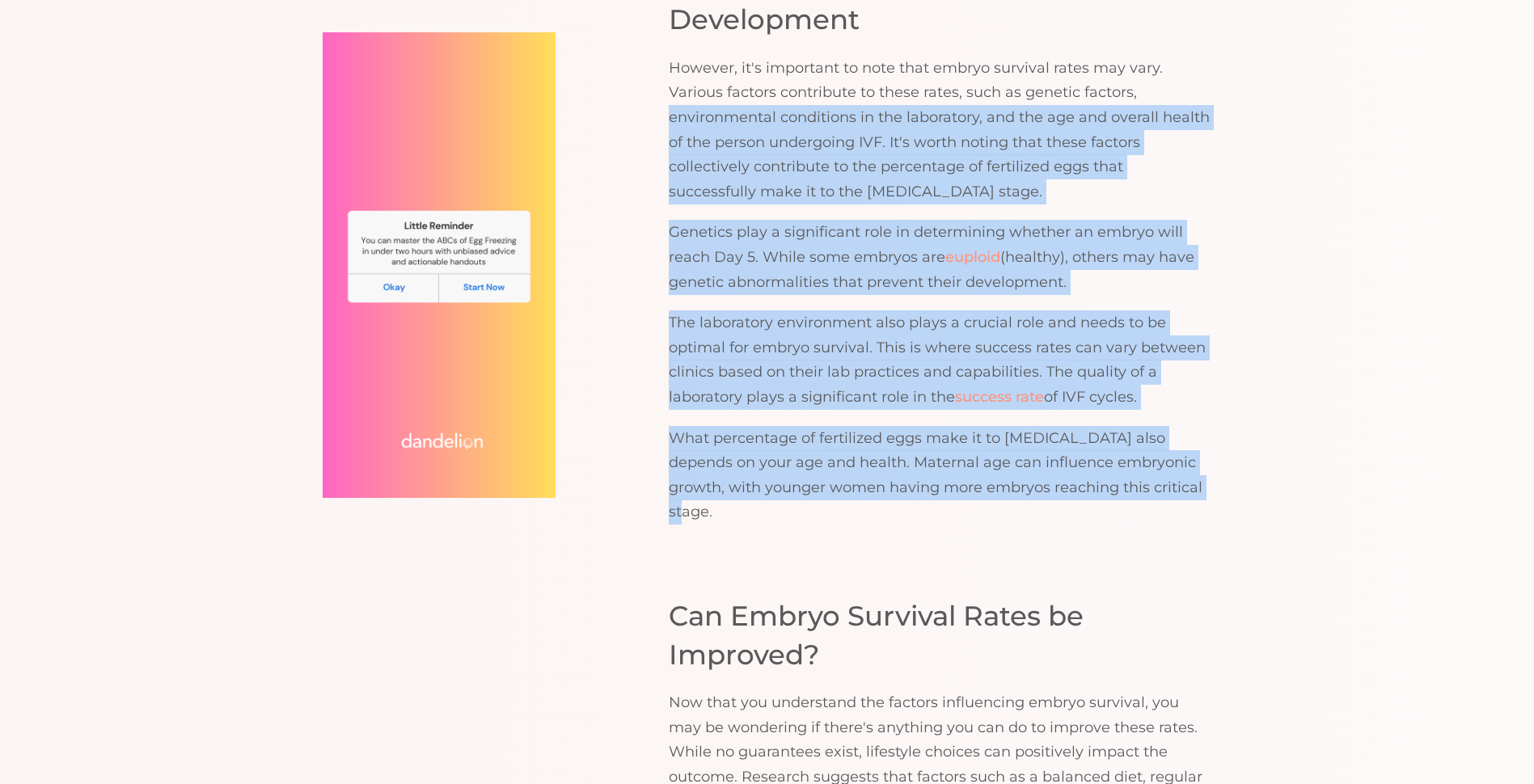
drag, startPoint x: 658, startPoint y: 104, endPoint x: 1337, endPoint y: 486, distance: 779.1
drag, startPoint x: 1337, startPoint y: 486, endPoint x: 1329, endPoint y: 477, distance: 12.0
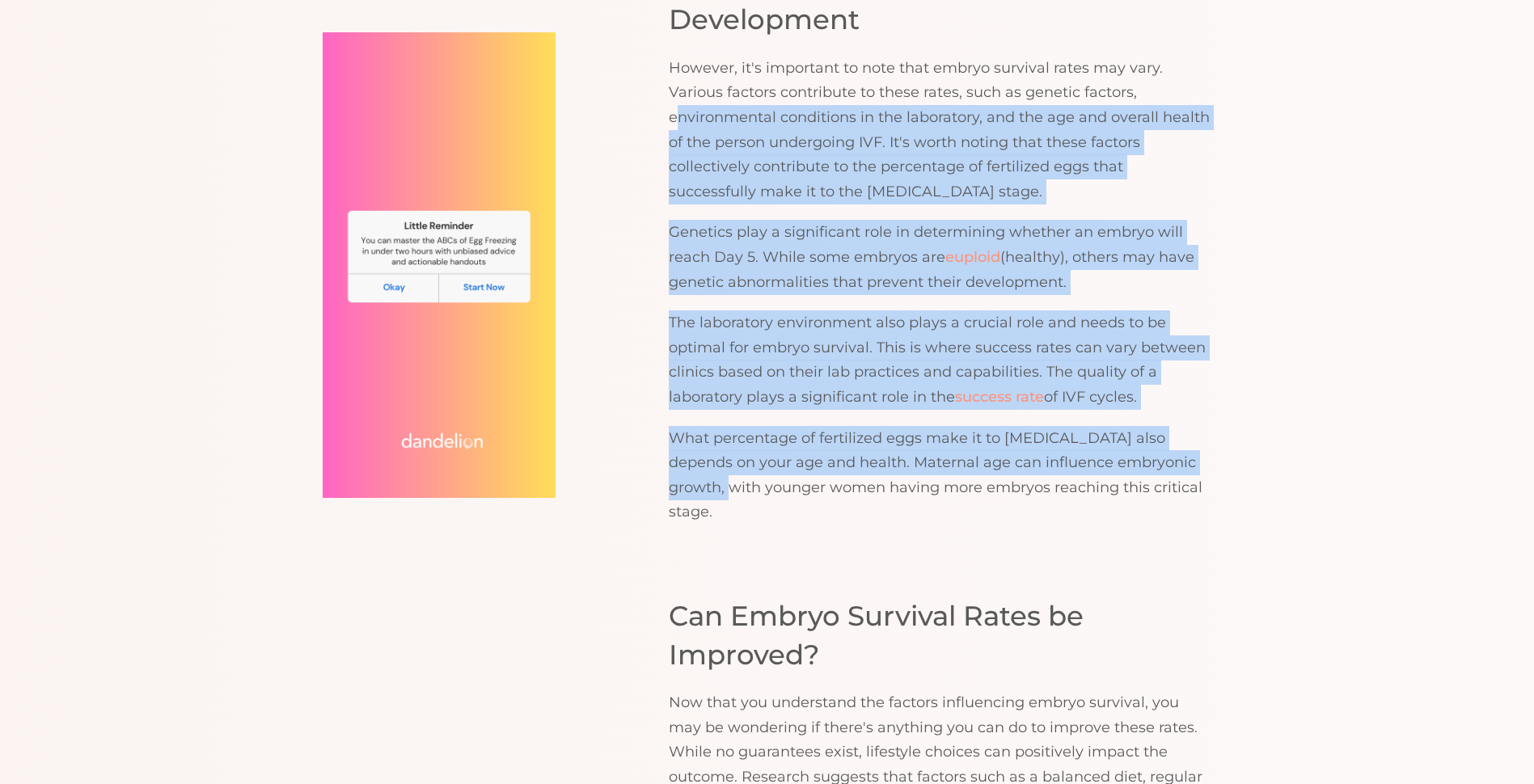
drag, startPoint x: 896, startPoint y: 155, endPoint x: 1218, endPoint y: 455, distance: 440.1
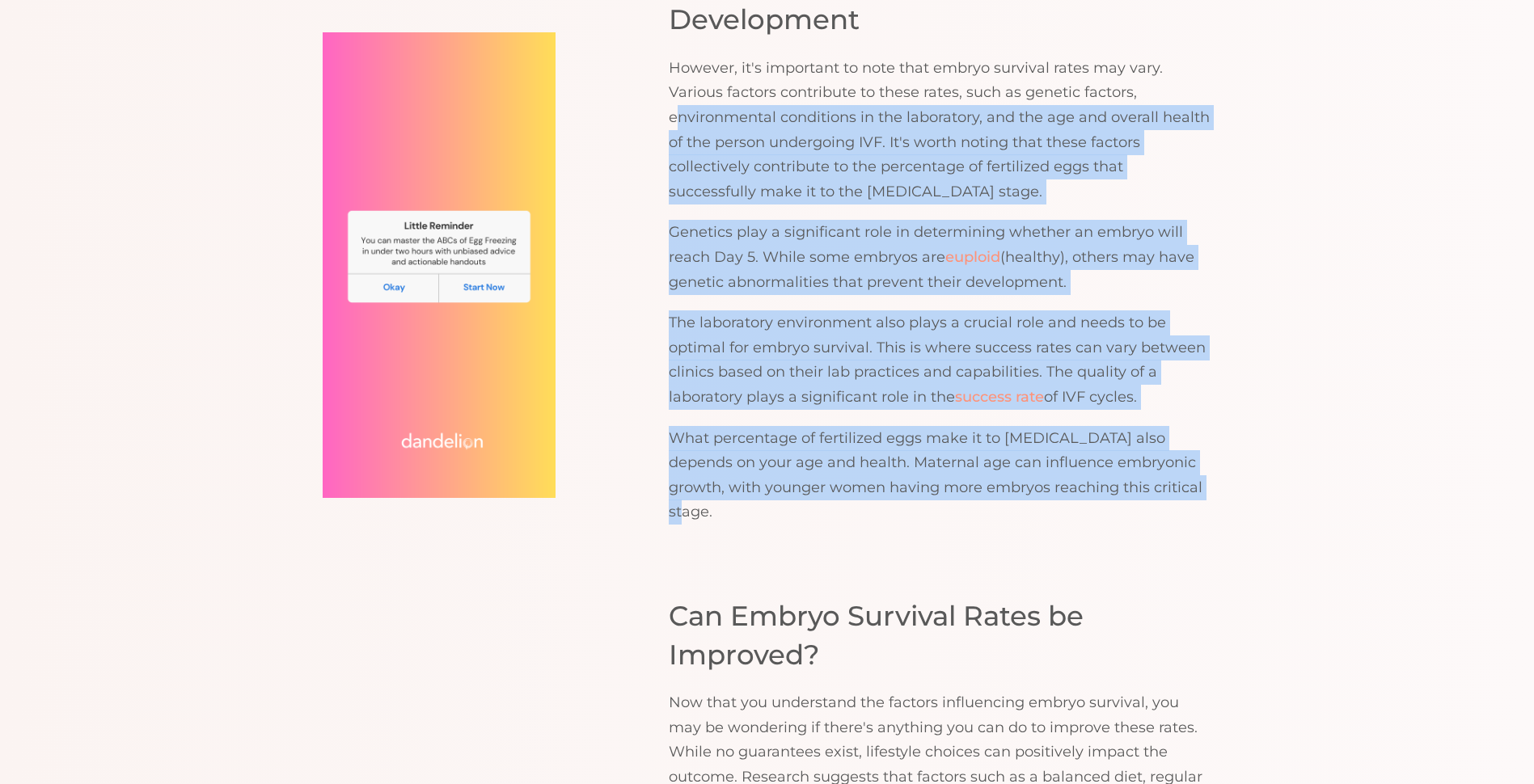
drag, startPoint x: 1218, startPoint y: 455, endPoint x: 1223, endPoint y: 427, distance: 28.4
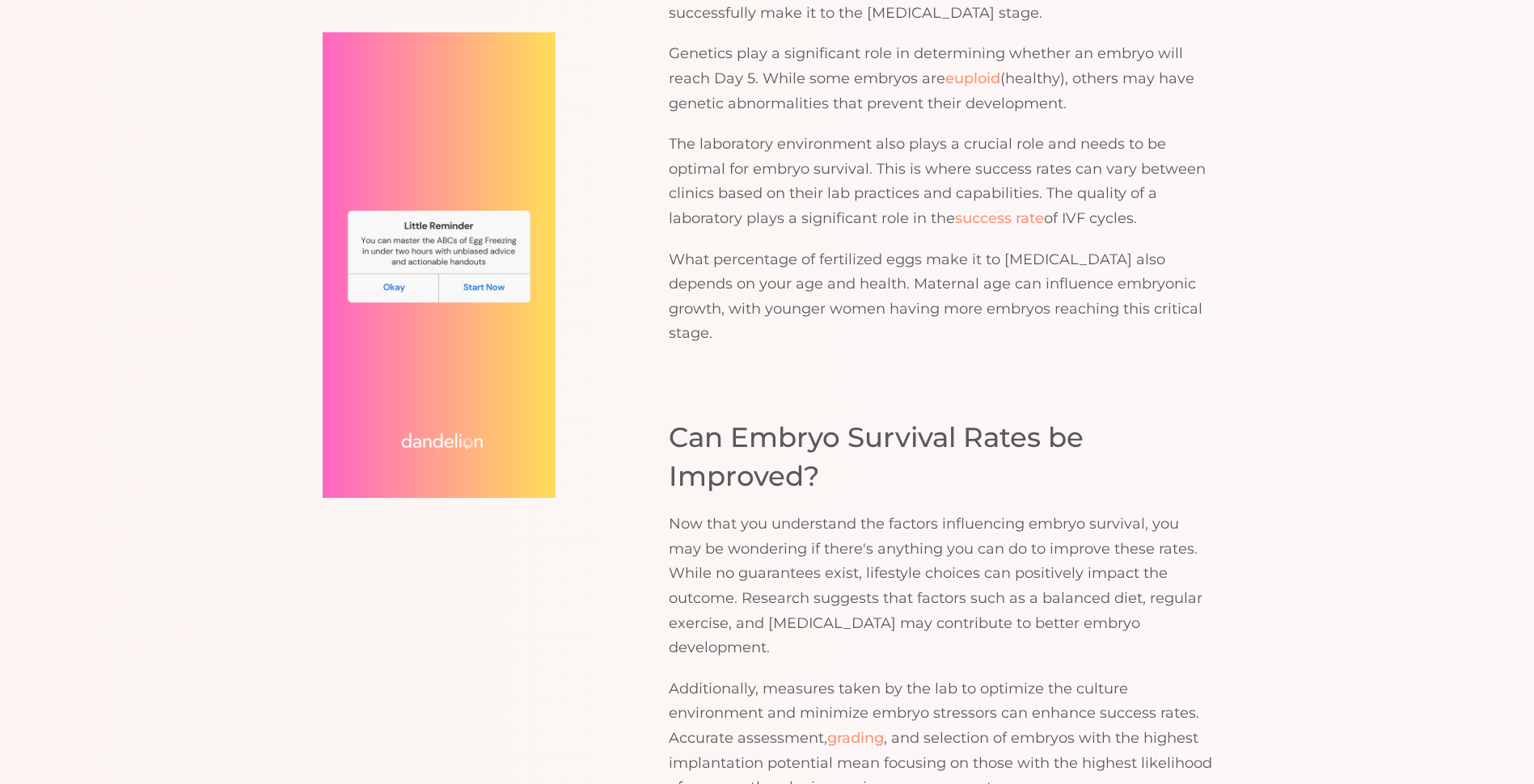
scroll to position [2070, 0]
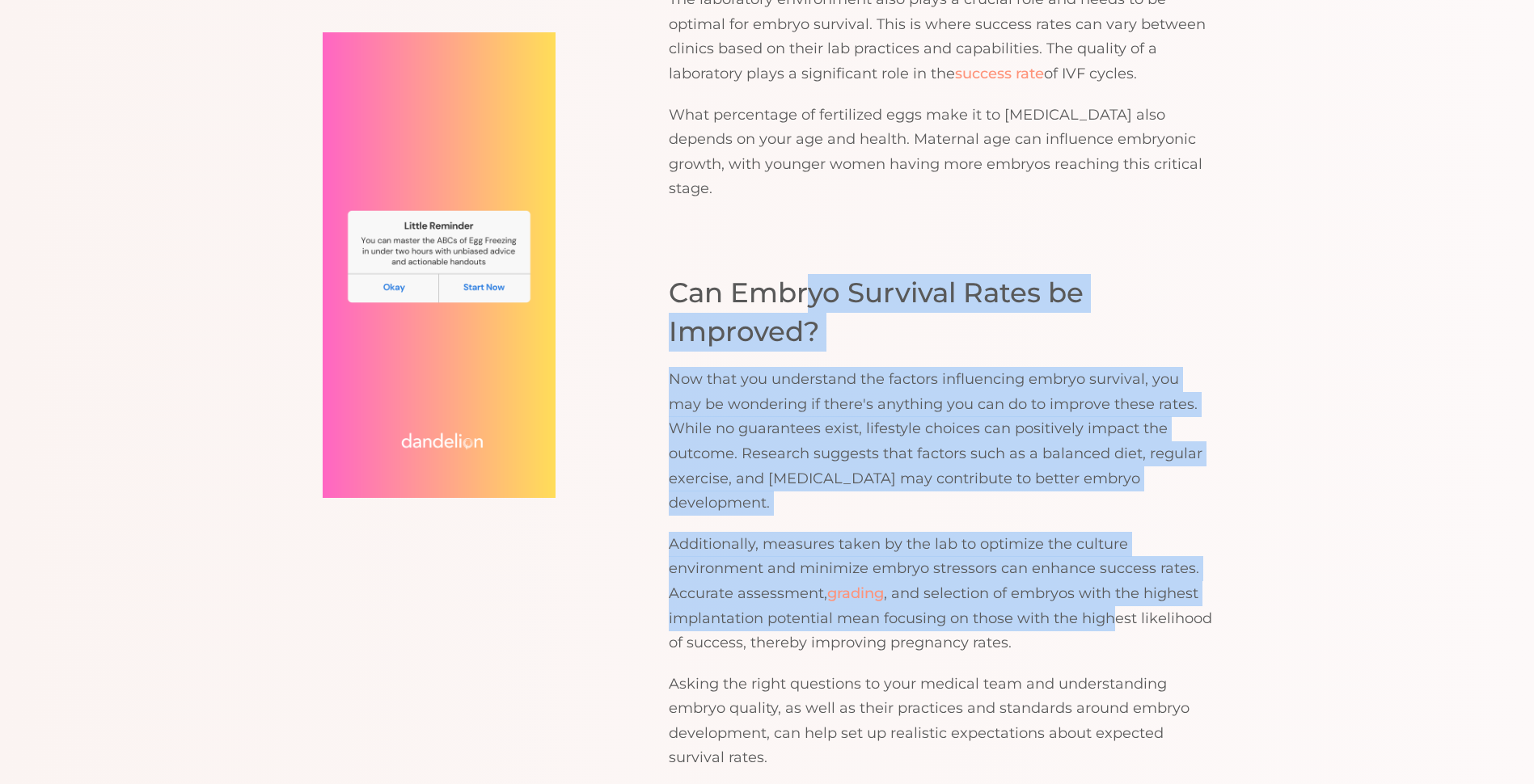
drag, startPoint x: 819, startPoint y: 246, endPoint x: 1119, endPoint y: 538, distance: 418.6
click at [1119, 538] on div "Can Embryo Survival Rates be Improved? Now that you understand the factors infl…" at bounding box center [940, 522] width 543 height 496
drag, startPoint x: 1119, startPoint y: 538, endPoint x: 1112, endPoint y: 529, distance: 11.4
click at [1112, 531] on p "Additionally, measures taken by the lab to optimize the culture environment and…" at bounding box center [940, 593] width 543 height 123
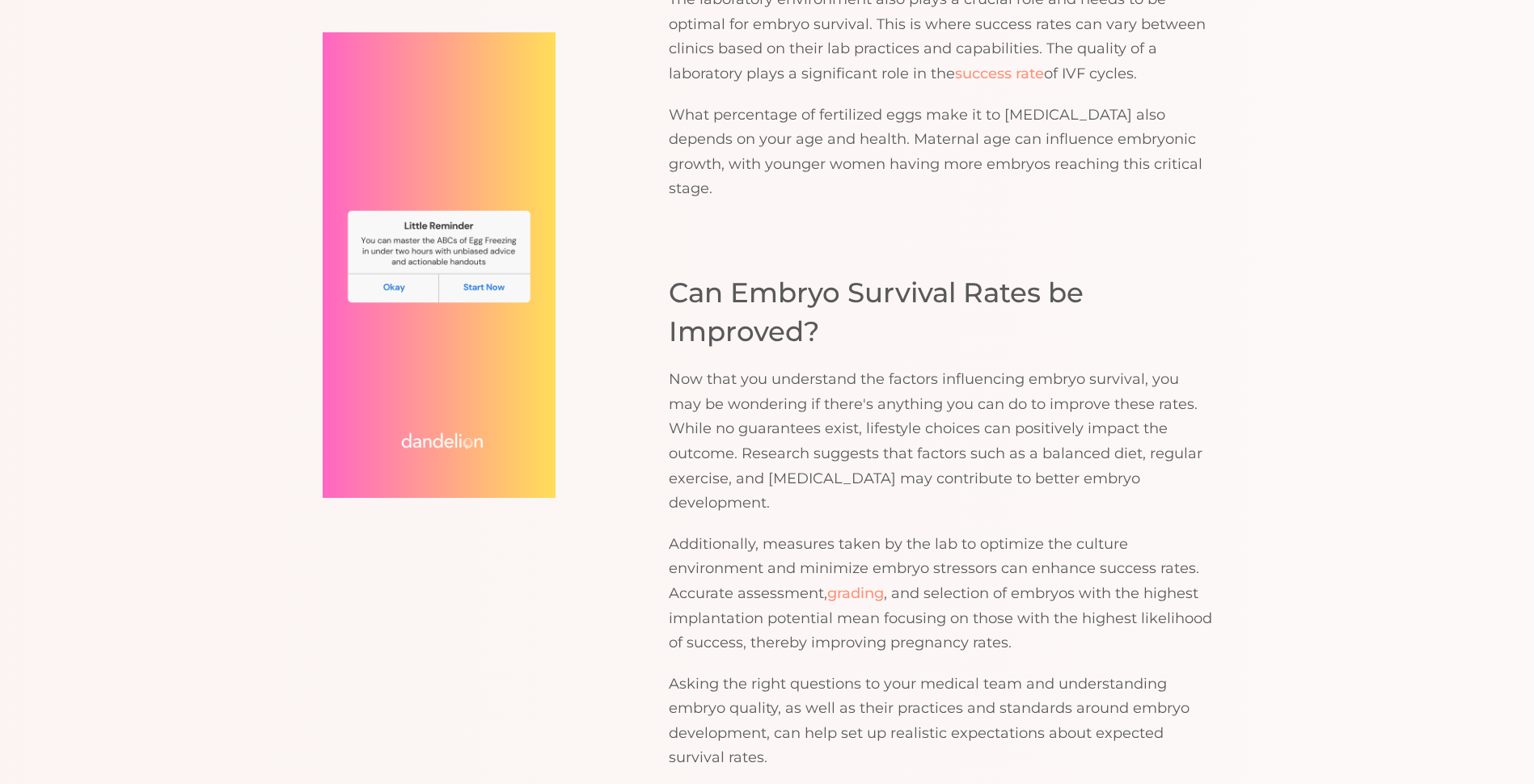
click at [1034, 367] on p "Now that you understand the factors influencing embryo survival, you may be won…" at bounding box center [940, 441] width 543 height 149
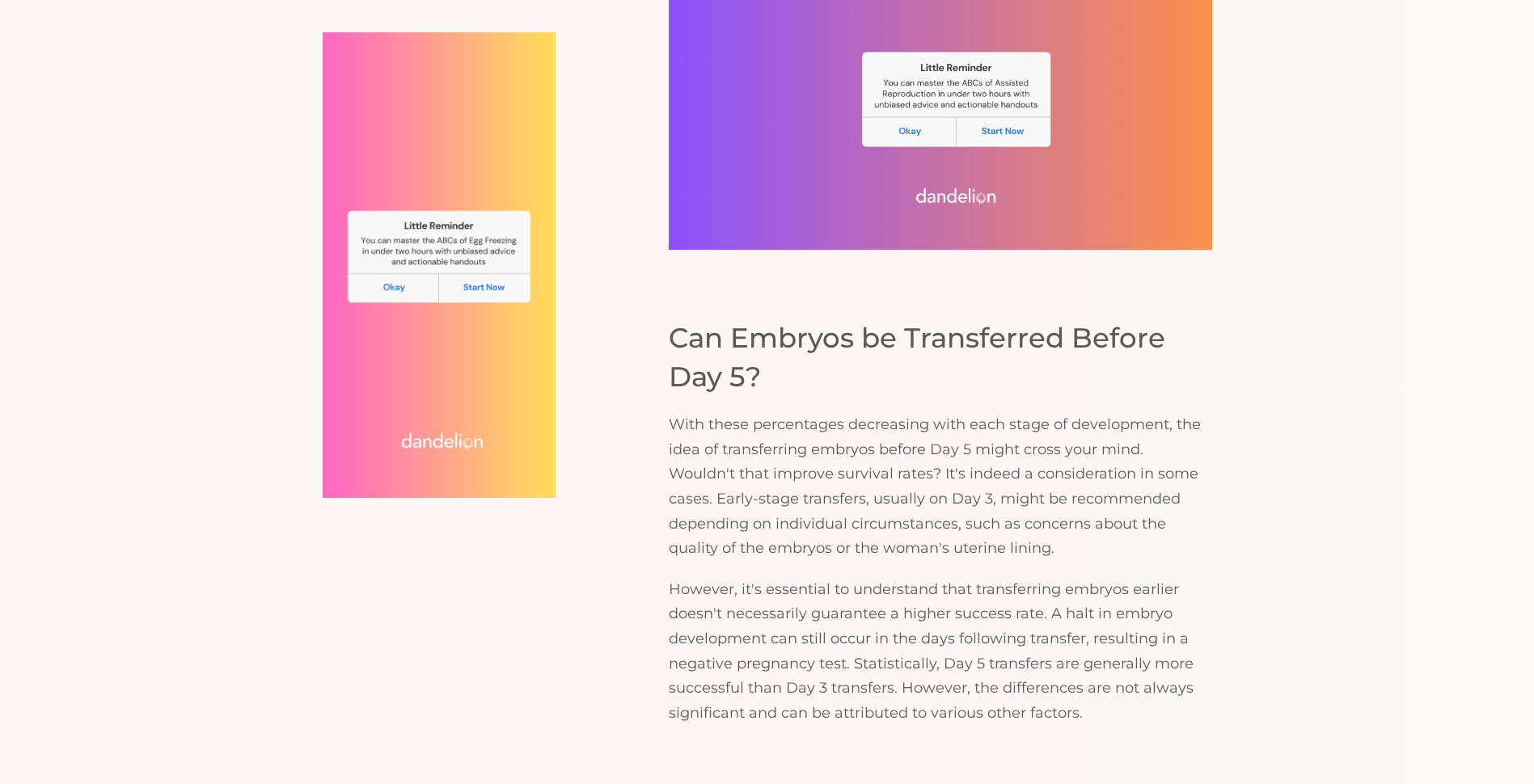
scroll to position [2959, 0]
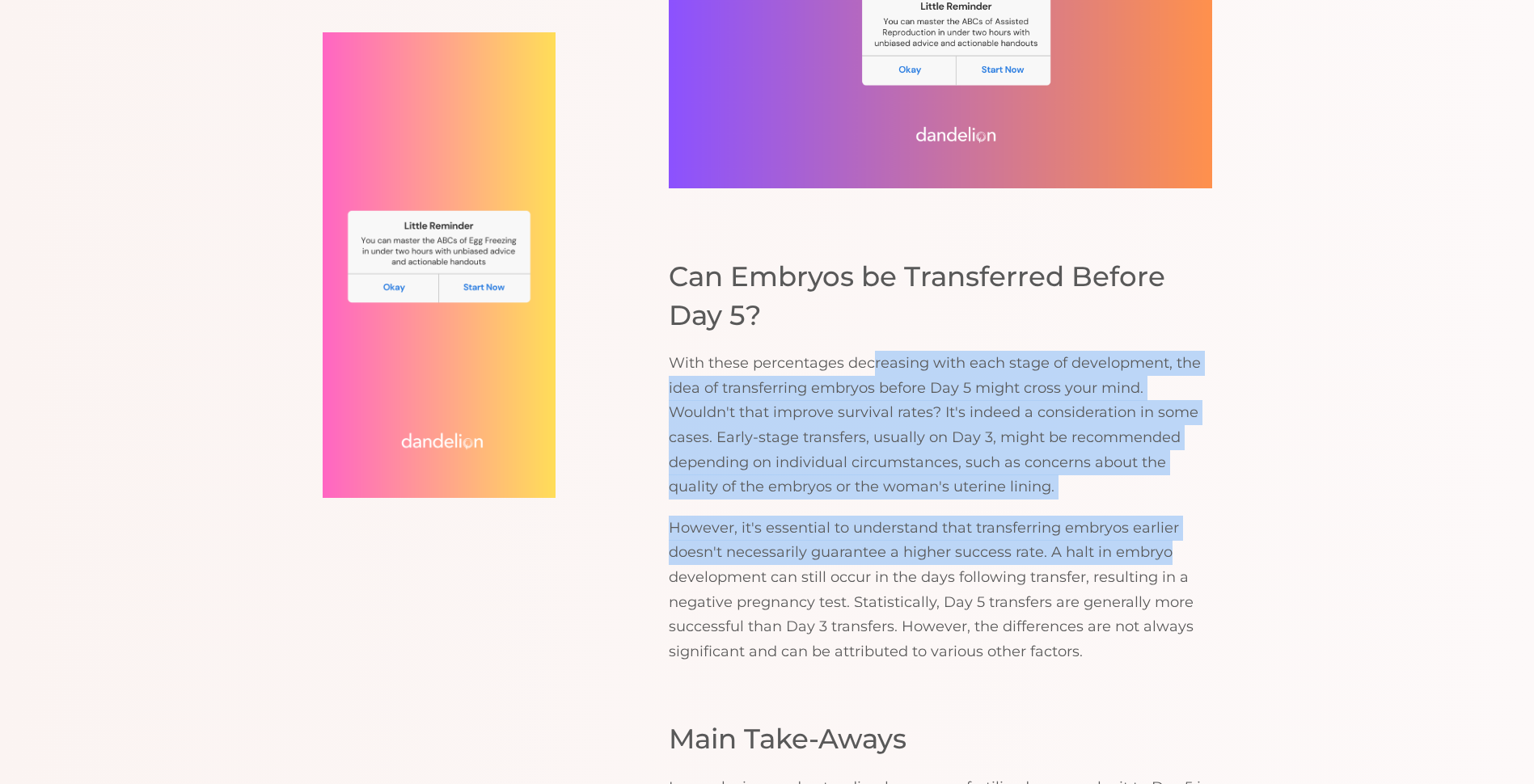
drag, startPoint x: 875, startPoint y: 287, endPoint x: 1210, endPoint y: 475, distance: 384.1
click at [1210, 475] on div "Can Embryos be Transferred Before Day 5? With these percentages decreasing with…" at bounding box center [940, 461] width 543 height 406
click at [1209, 516] on p "However, it's essential to understand that transferring embryos earlier doesn't…" at bounding box center [940, 590] width 543 height 149
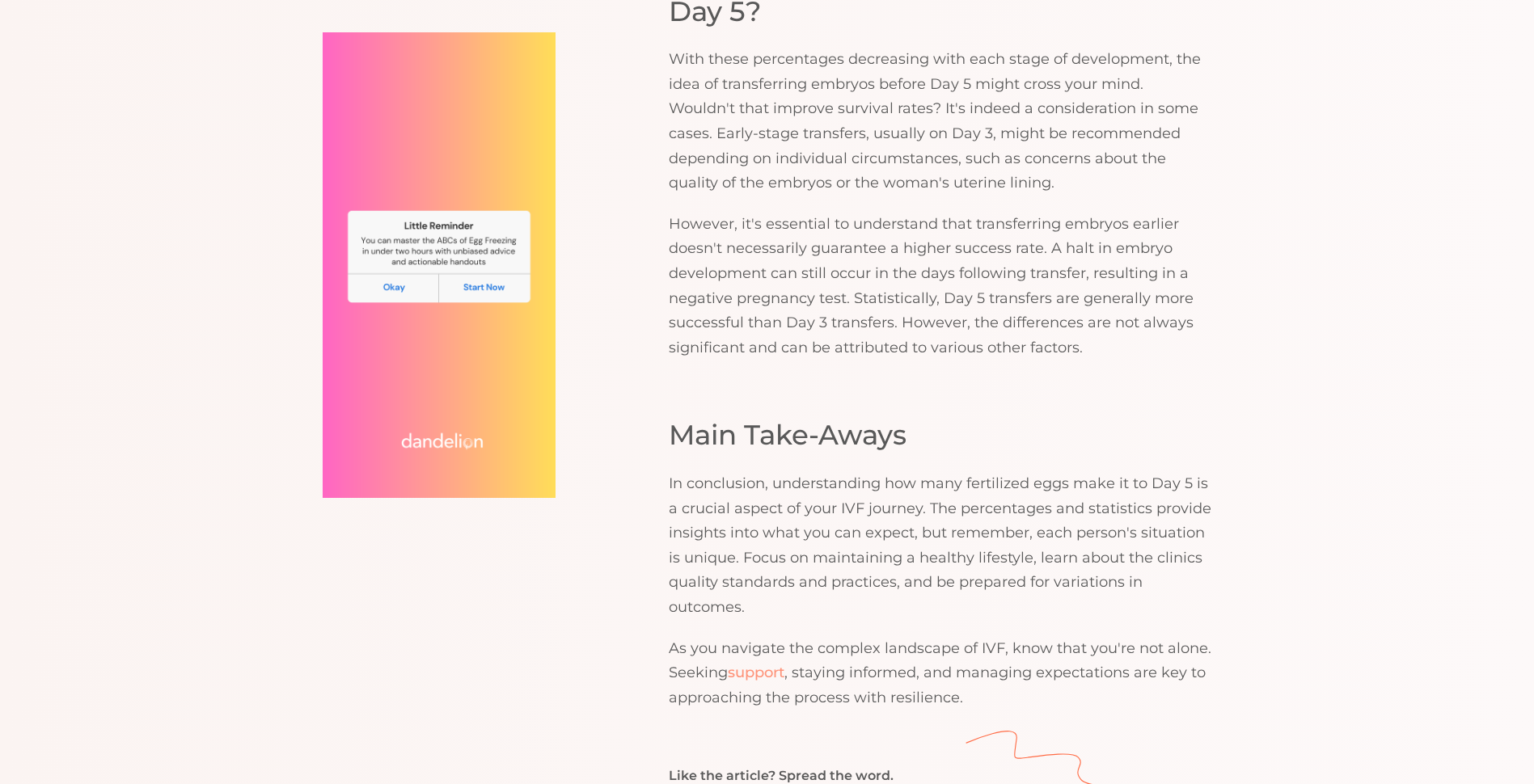
scroll to position [3444, 0]
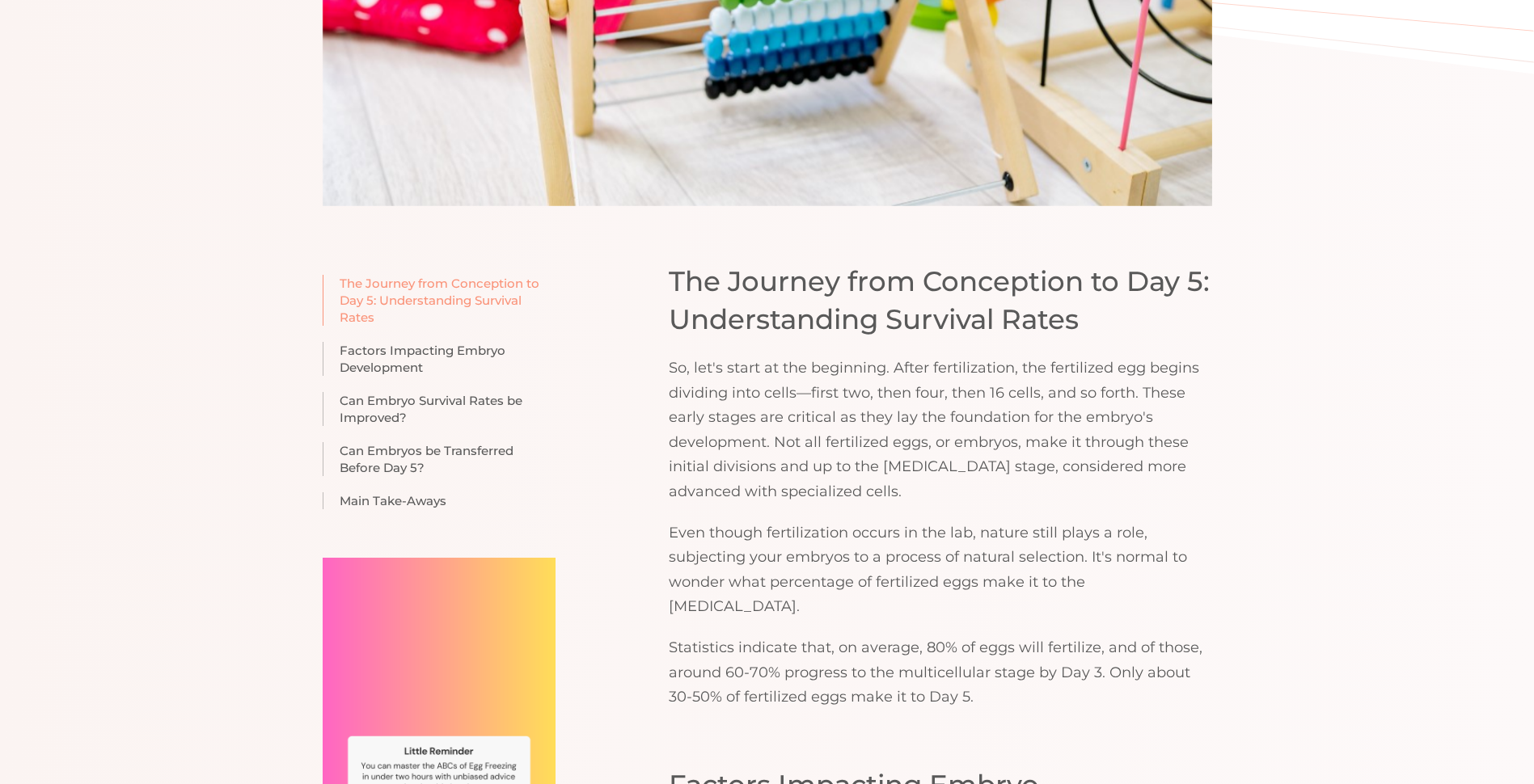
scroll to position [889, 0]
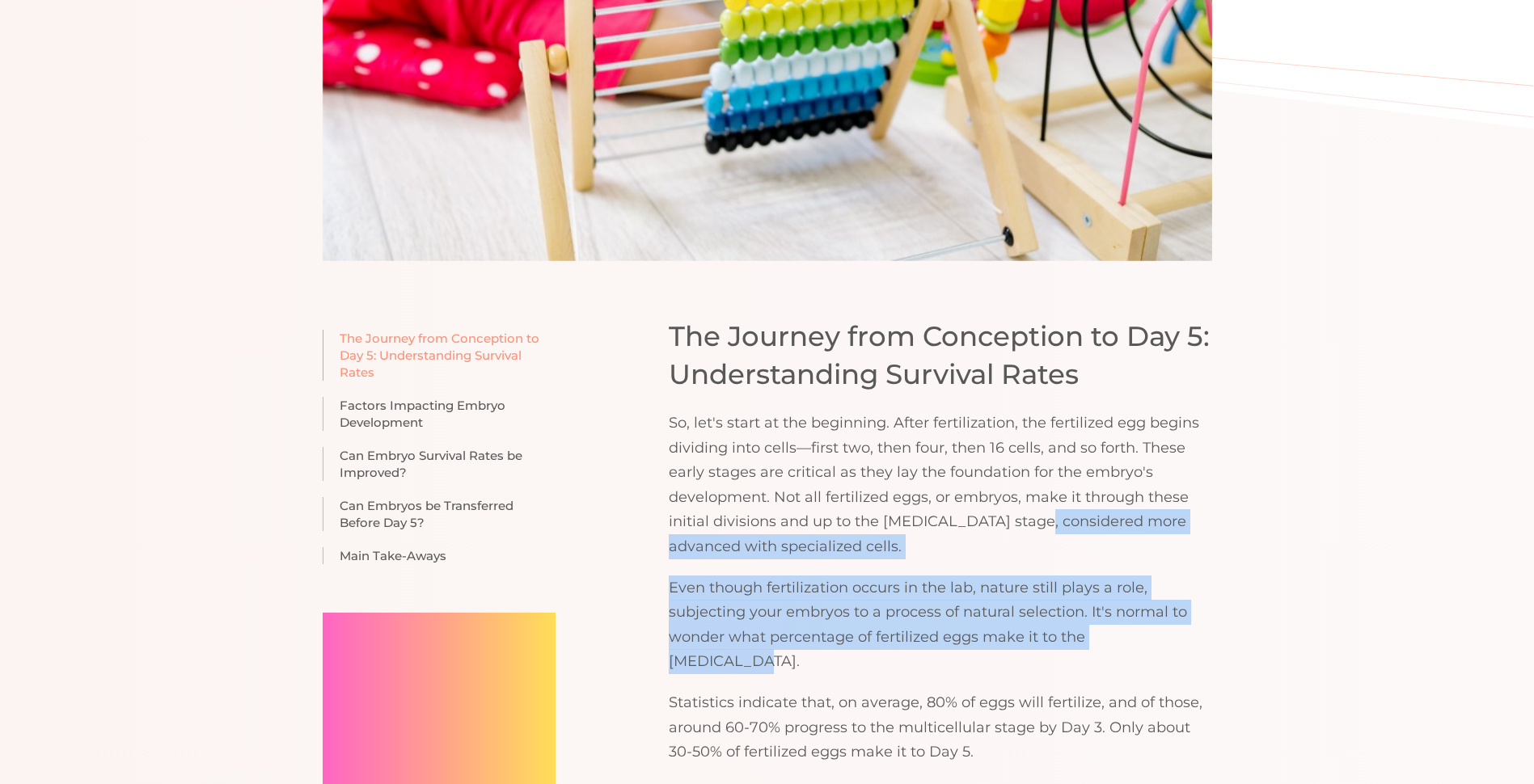
drag, startPoint x: 1131, startPoint y: 591, endPoint x: 1213, endPoint y: 643, distance: 97.1
click at [1210, 643] on p "Even though fertilization occurs in the lab, nature still plays a role, subject…" at bounding box center [940, 624] width 543 height 99
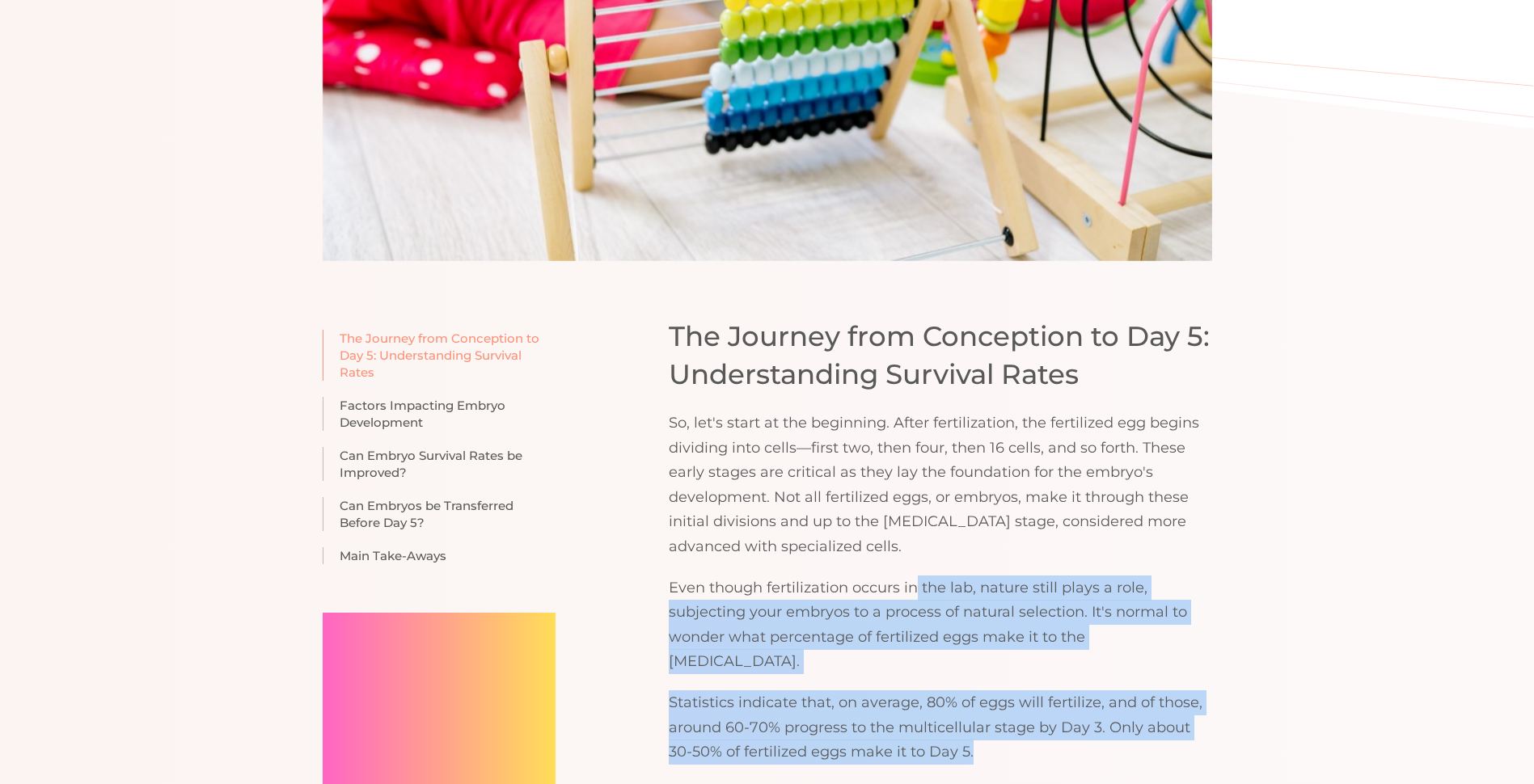
drag, startPoint x: 1177, startPoint y: 738, endPoint x: 914, endPoint y: 598, distance: 297.9
click at [914, 598] on div "The Journey from Conception to Day 5: Understanding Survival Rates So, let's st…" at bounding box center [940, 540] width 543 height 447
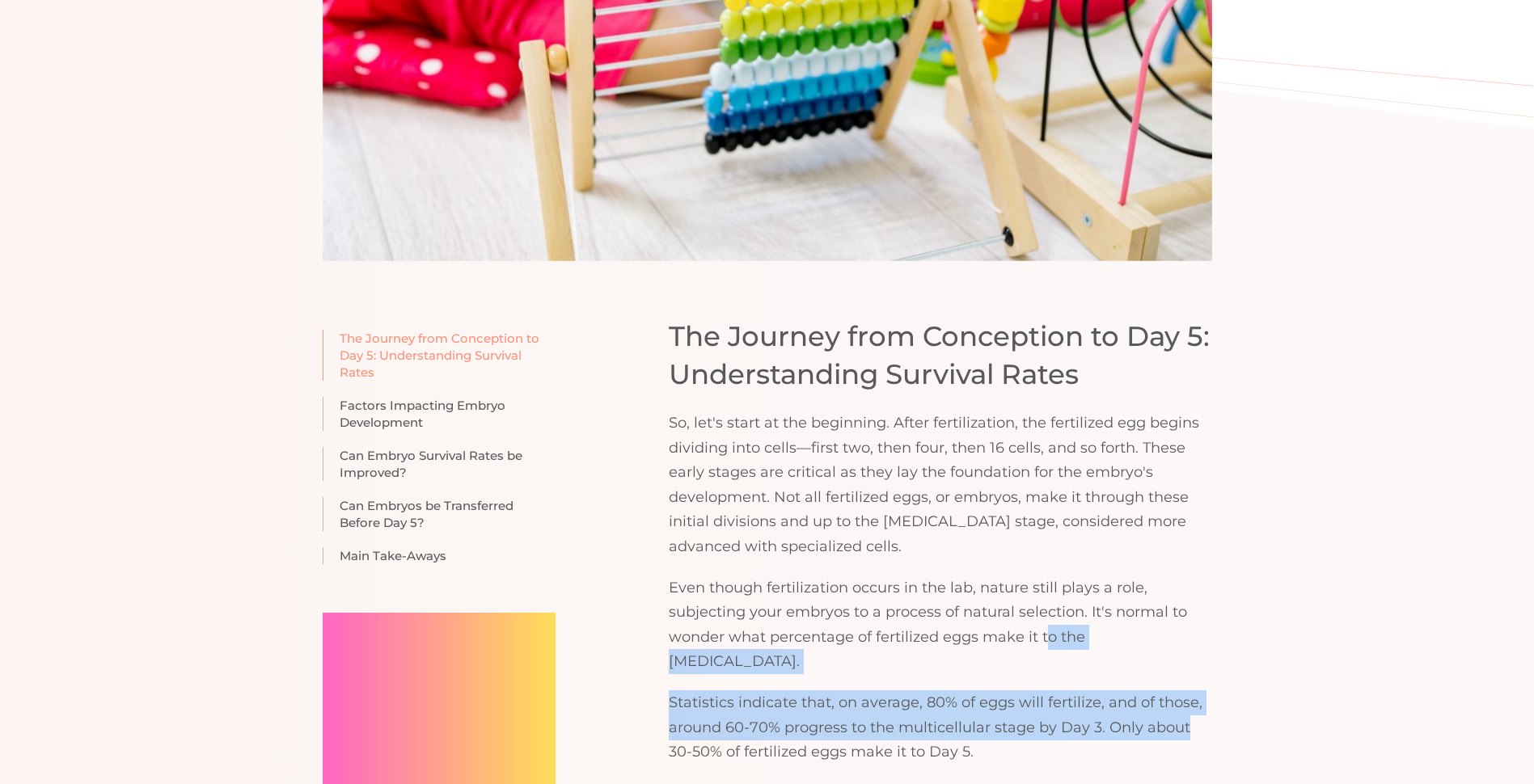
drag, startPoint x: 1045, startPoint y: 648, endPoint x: 1234, endPoint y: 694, distance: 194.5
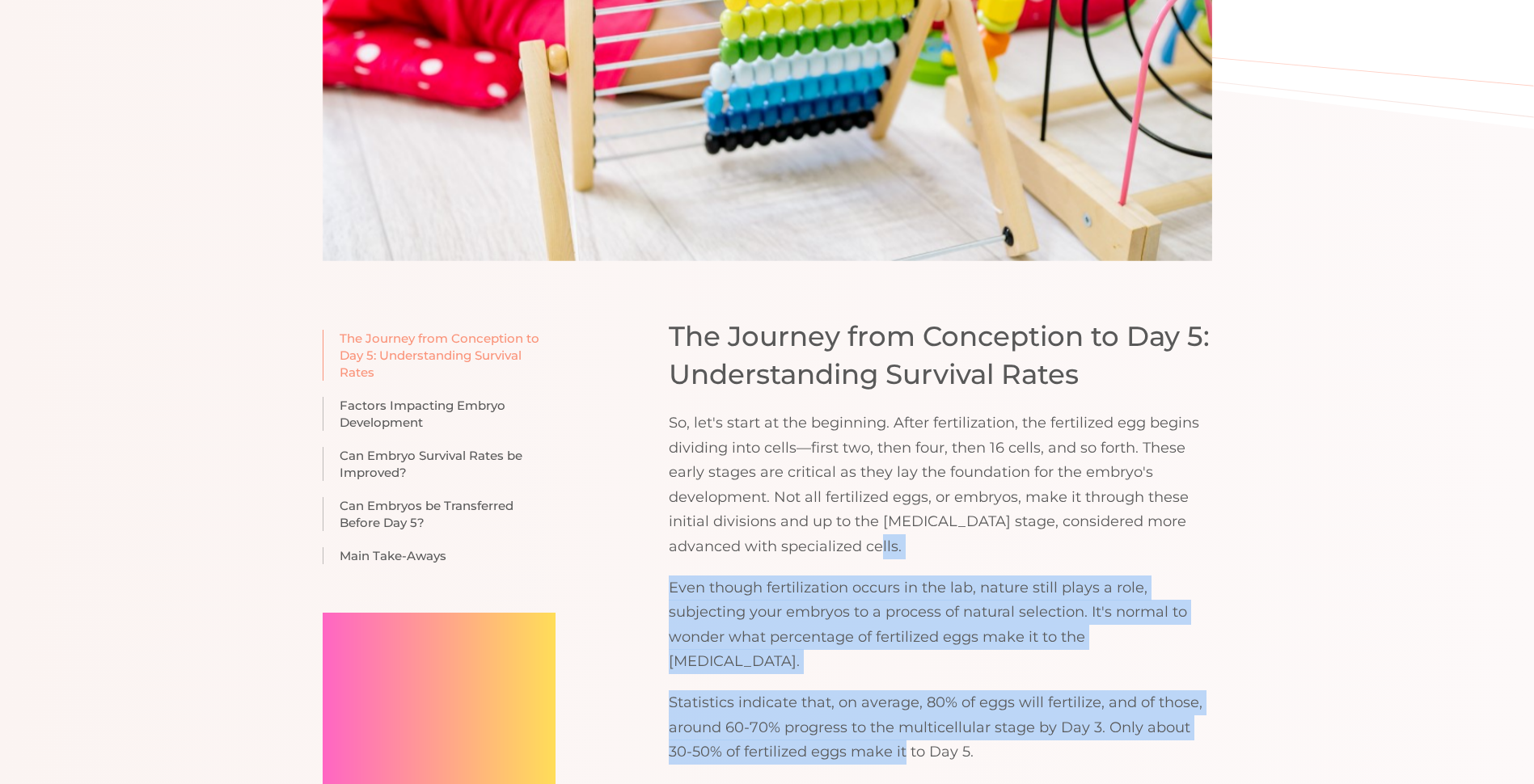
drag, startPoint x: 905, startPoint y: 718, endPoint x: 938, endPoint y: 551, distance: 170.2
click at [938, 551] on div "The Journey from Conception to Day 5: Understanding Survival Rates So, let's st…" at bounding box center [940, 540] width 543 height 447
drag, startPoint x: 938, startPoint y: 551, endPoint x: 865, endPoint y: 622, distance: 101.8
click at [865, 622] on p "Even though fertilization occurs in the lab, nature still plays a role, subject…" at bounding box center [940, 624] width 543 height 99
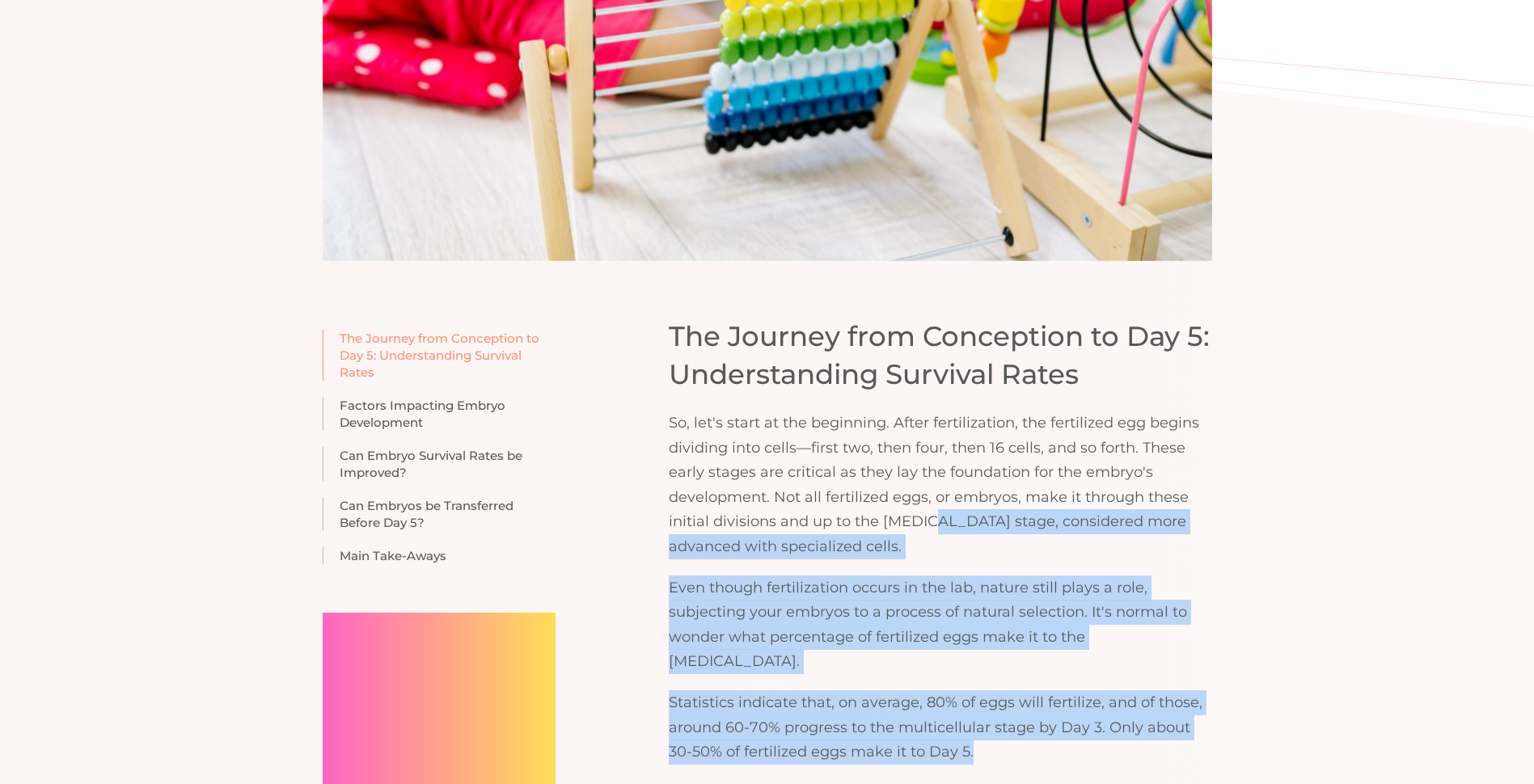
drag, startPoint x: 1093, startPoint y: 582, endPoint x: 1178, endPoint y: 732, distance: 172.4
click at [1178, 732] on div "The Journey from Conception to Day 5: Understanding Survival Rates So, let's st…" at bounding box center [940, 540] width 543 height 447
click at [1178, 732] on p "Statistics indicate that, on average, 80% of eggs will fertilize, and of those,…" at bounding box center [940, 726] width 543 height 74
drag, startPoint x: 1117, startPoint y: 724, endPoint x: 723, endPoint y: 534, distance: 437.4
click at [723, 534] on div "The Journey from Conception to Day 5: Understanding Survival Rates So, let's st…" at bounding box center [940, 540] width 543 height 447
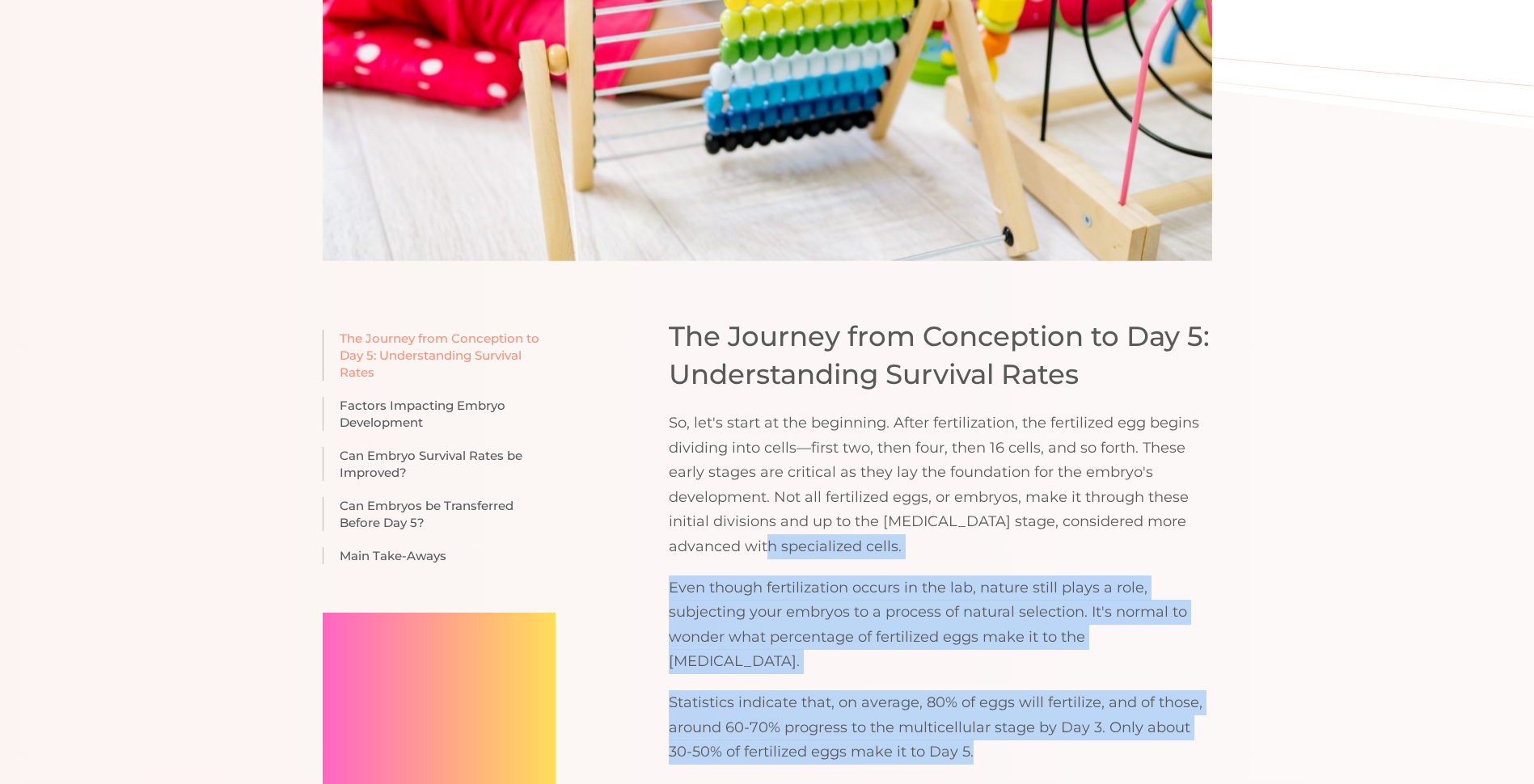
drag, startPoint x: 723, startPoint y: 534, endPoint x: 837, endPoint y: 640, distance: 155.7
click at [837, 640] on p "Even though fertilization occurs in the lab, nature still plays a role, subject…" at bounding box center [940, 624] width 543 height 99
drag, startPoint x: 873, startPoint y: 610, endPoint x: 1147, endPoint y: 733, distance: 300.3
click at [1147, 733] on div "The Journey from Conception to Day 5: Understanding Survival Rates So, let's st…" at bounding box center [940, 540] width 543 height 447
drag, startPoint x: 1147, startPoint y: 733, endPoint x: 1136, endPoint y: 726, distance: 13.0
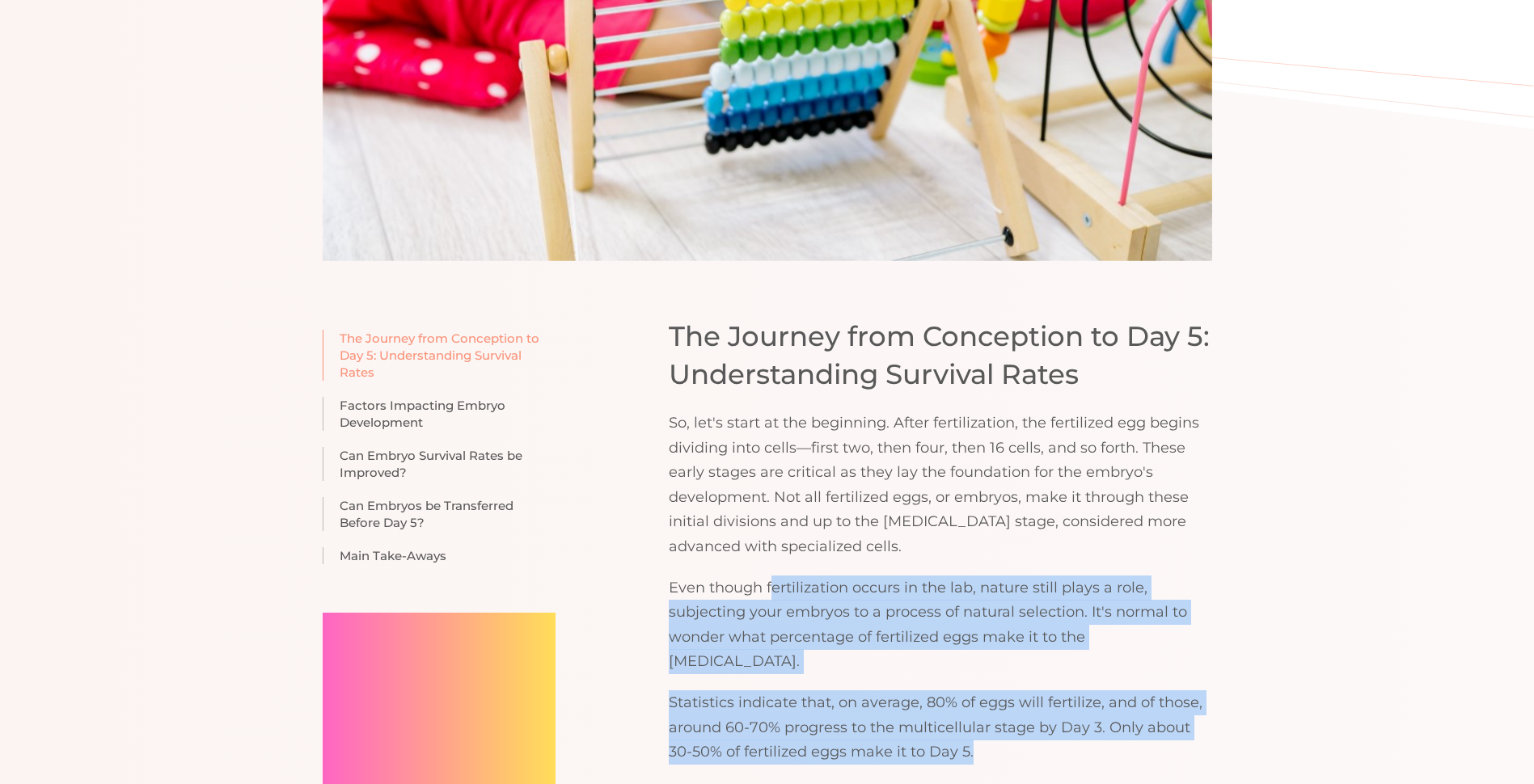
click at [1136, 726] on p "Statistics indicate that, on average, 80% of eggs will fertilize, and of those,…" at bounding box center [940, 726] width 543 height 74
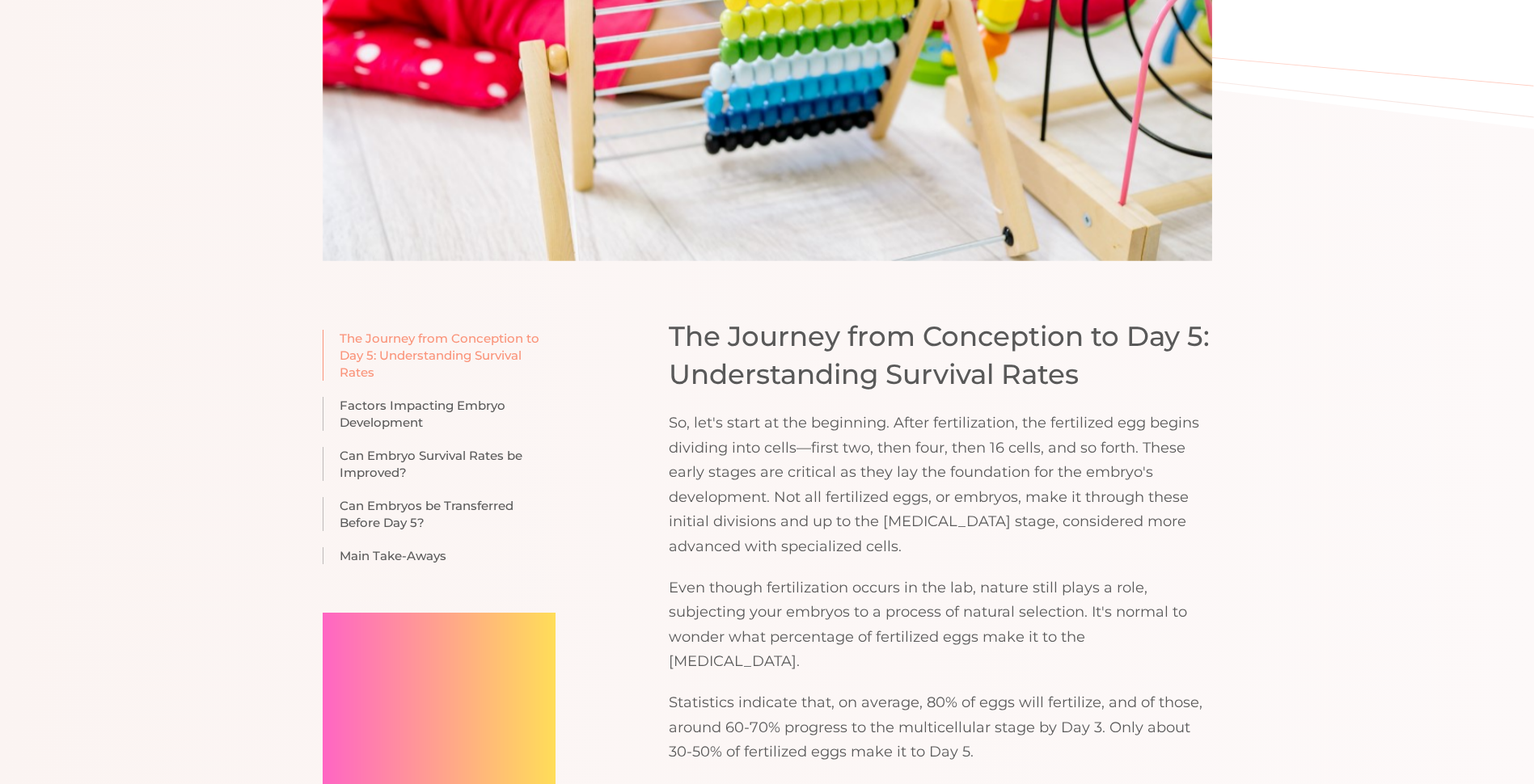
click at [1089, 719] on p "Statistics indicate that, on average, 80% of eggs will fertilize, and of those,…" at bounding box center [940, 726] width 543 height 74
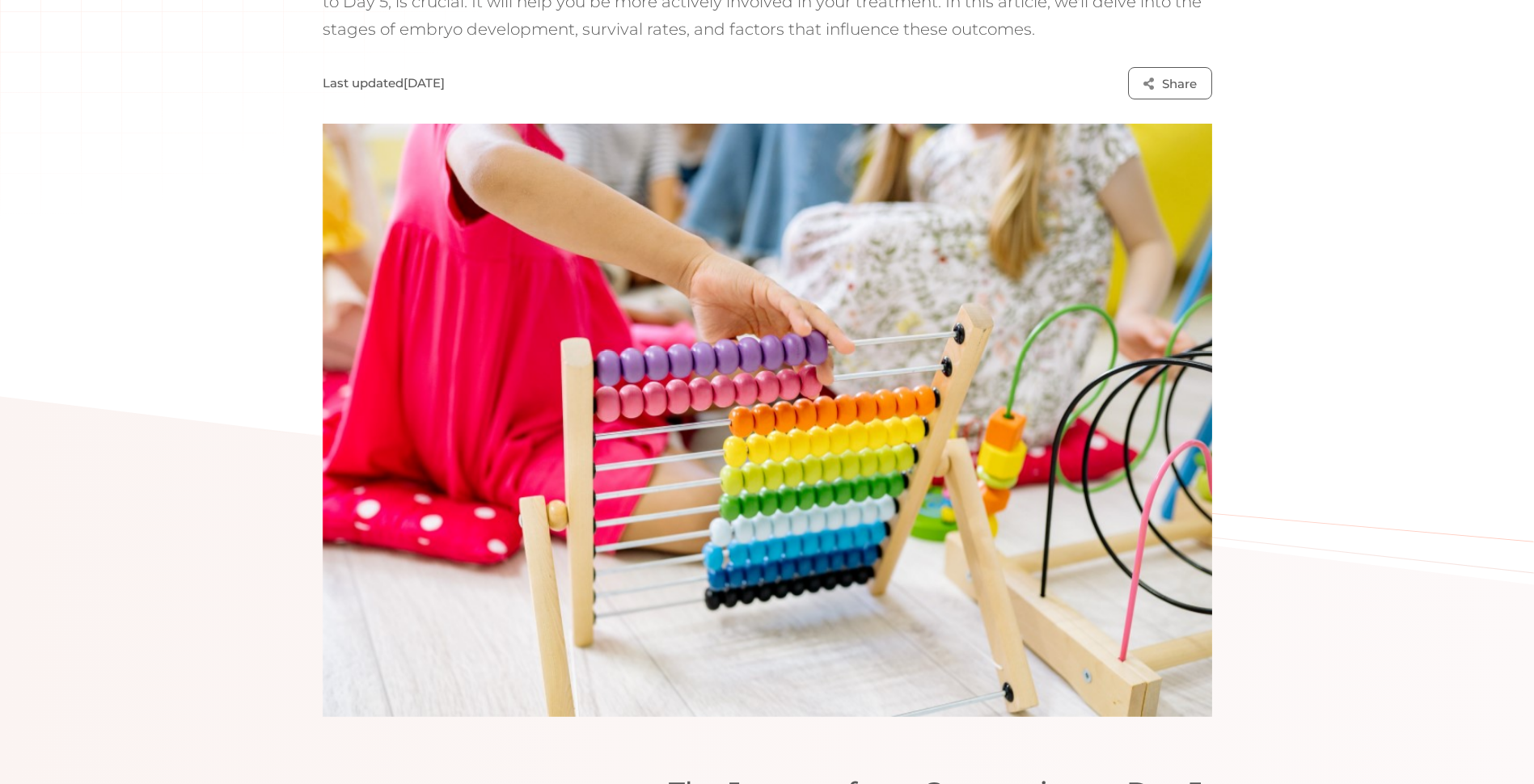
scroll to position [404, 0]
